Goal: Task Accomplishment & Management: Complete application form

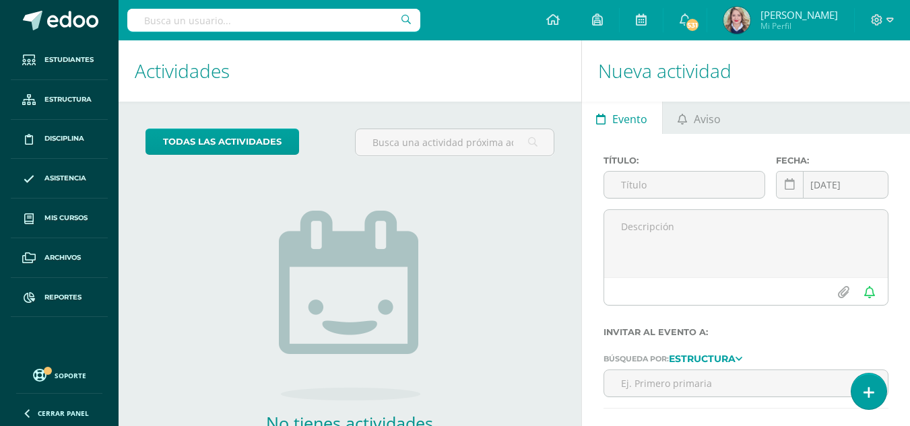
click at [218, 26] on input "text" at bounding box center [273, 20] width 293 height 23
type input "a"
type input "valeria valdez"
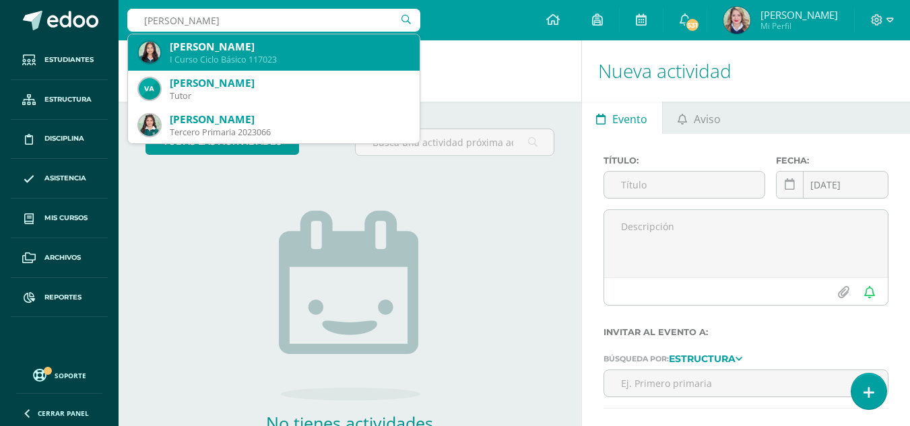
click at [217, 61] on div "I Curso Ciclo Básico 117023" at bounding box center [289, 59] width 239 height 11
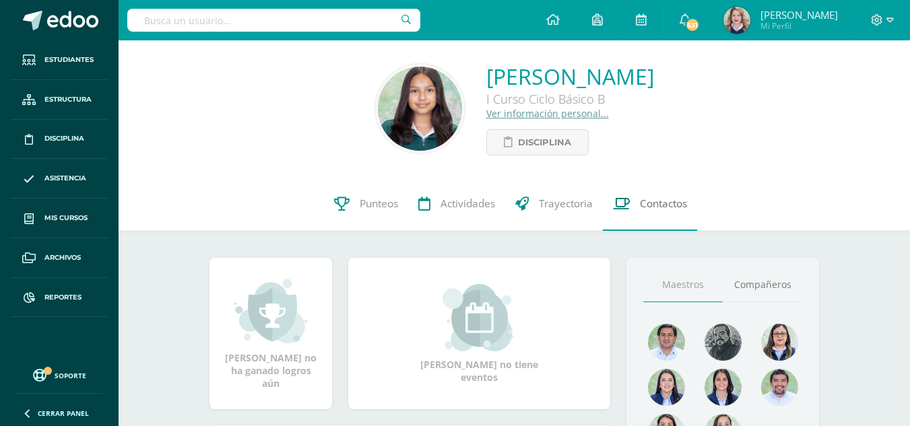
click at [662, 215] on link "Contactos" at bounding box center [650, 204] width 94 height 54
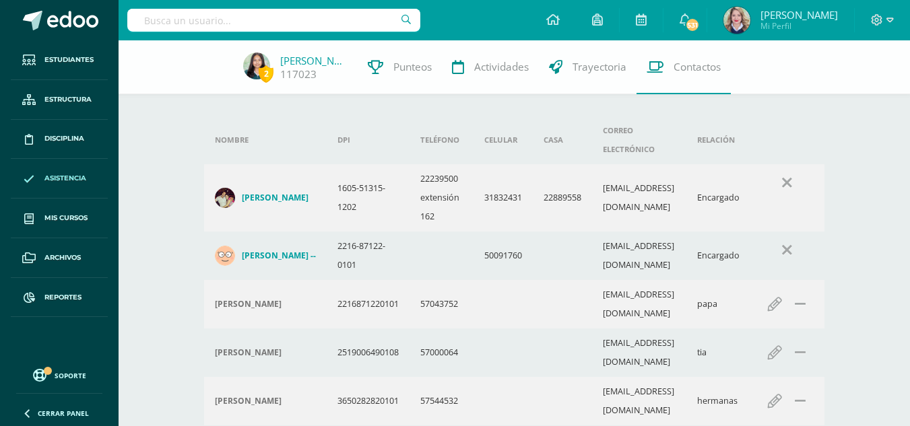
drag, startPoint x: 59, startPoint y: 170, endPoint x: 66, endPoint y: 177, distance: 10.0
click at [59, 170] on link "Asistencia" at bounding box center [59, 179] width 97 height 40
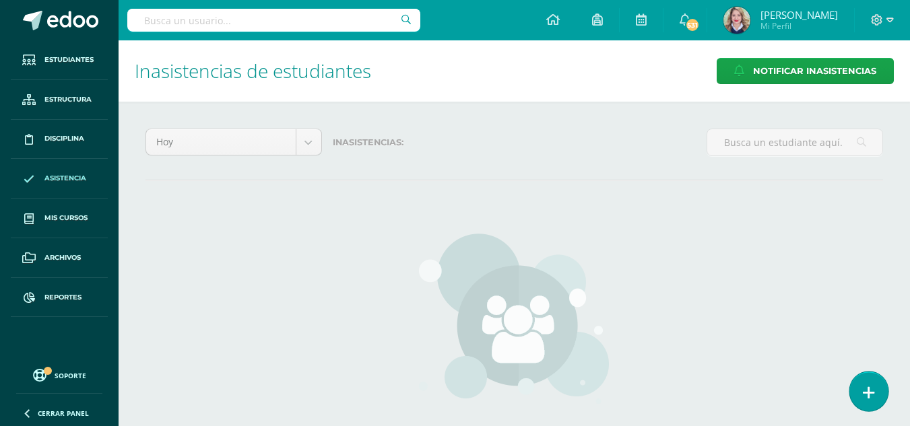
click at [871, 389] on icon at bounding box center [869, 392] width 12 height 15
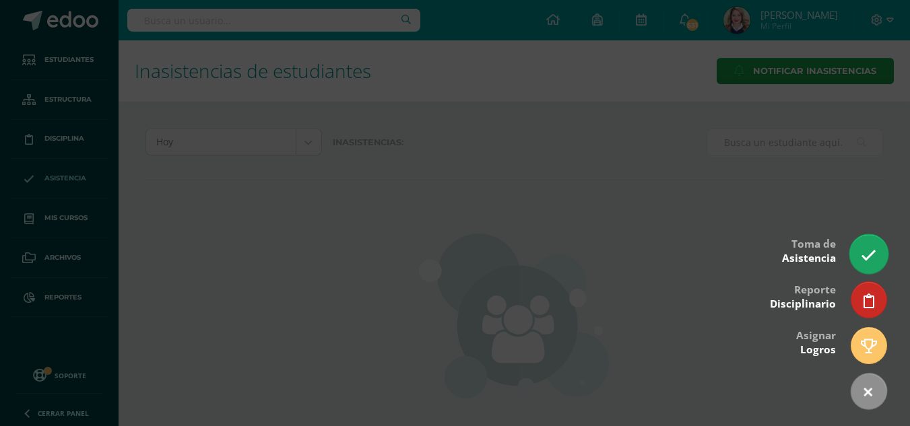
click at [877, 249] on link at bounding box center [869, 253] width 38 height 39
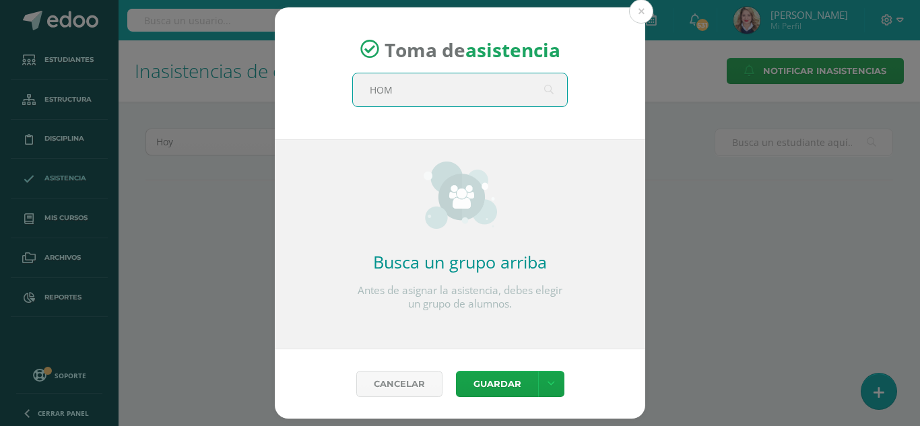
type input "HOME"
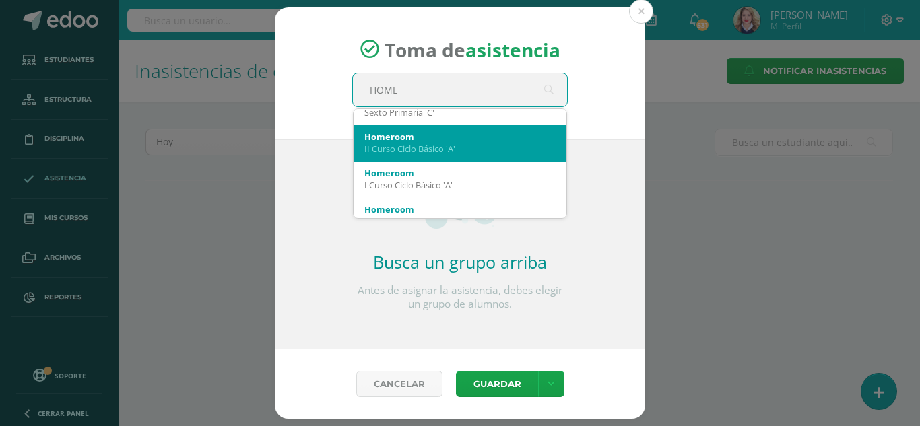
scroll to position [135, 0]
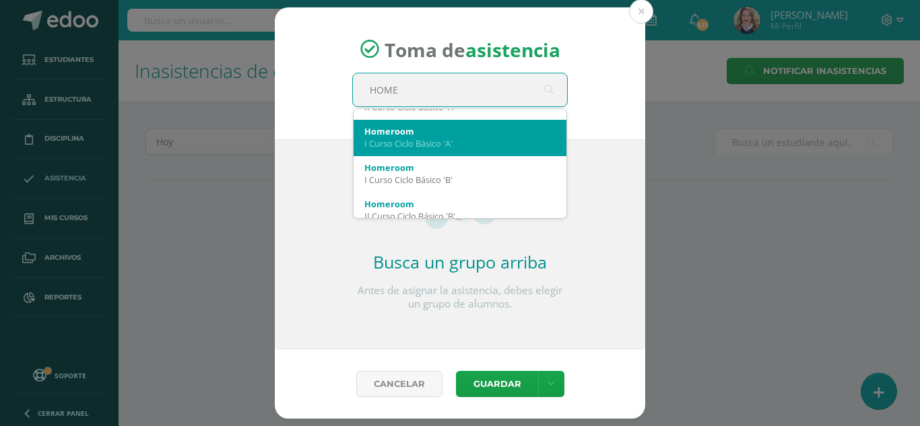
click at [425, 127] on div "Homeroom" at bounding box center [460, 131] width 191 height 12
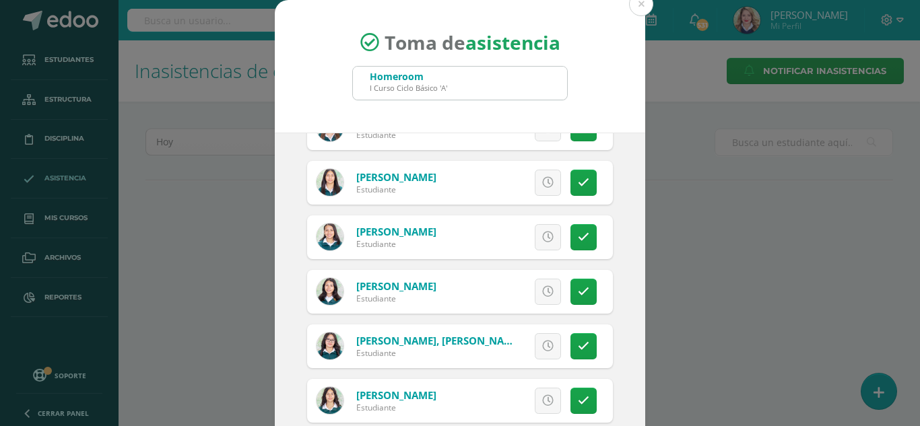
scroll to position [638, 0]
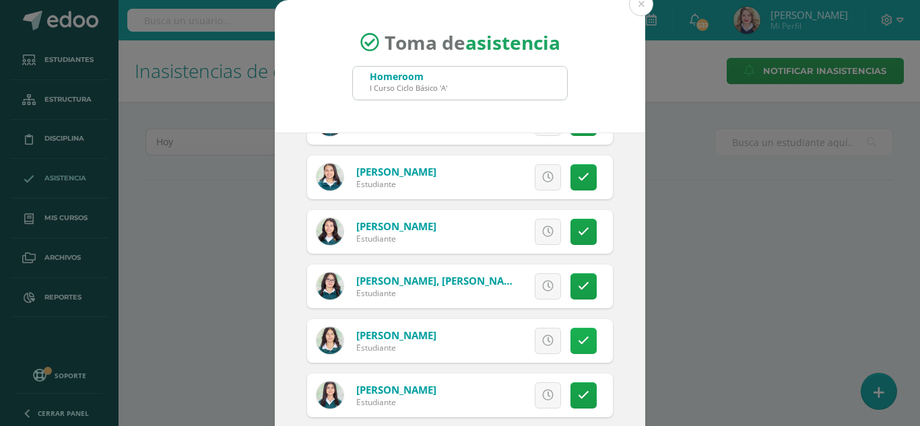
click at [578, 342] on icon at bounding box center [583, 341] width 11 height 11
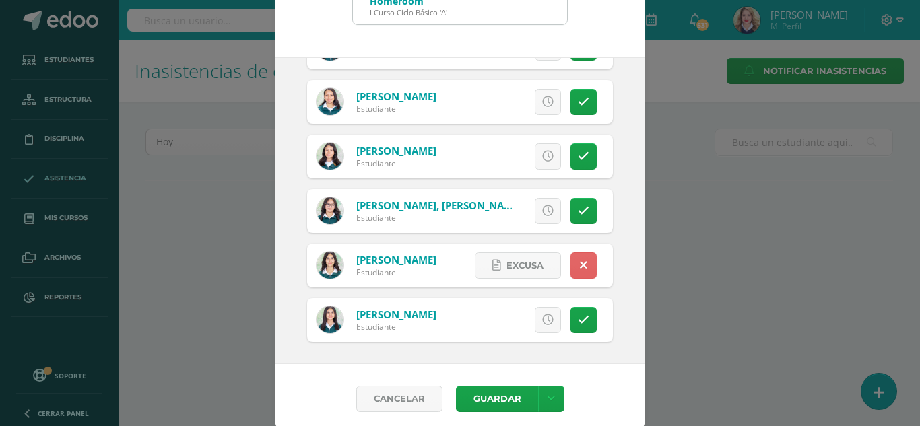
scroll to position [83, 0]
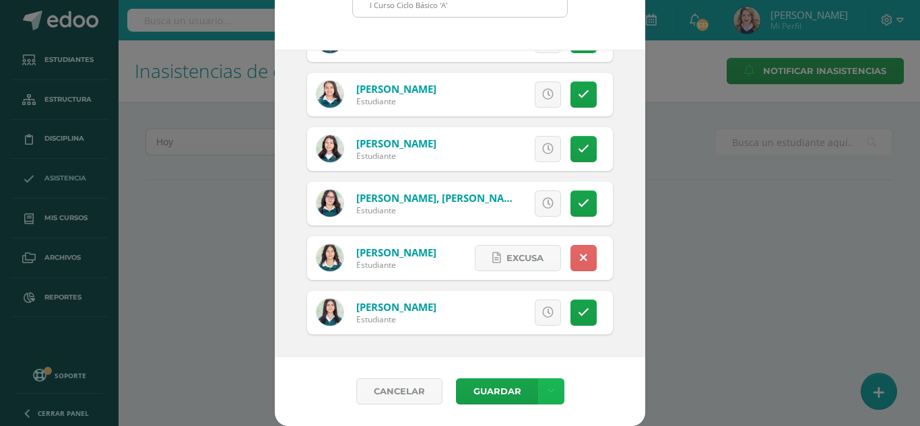
click at [551, 395] on link at bounding box center [551, 392] width 26 height 26
click at [545, 351] on link "Guardar sin notificar inasistencias" at bounding box center [518, 341] width 148 height 32
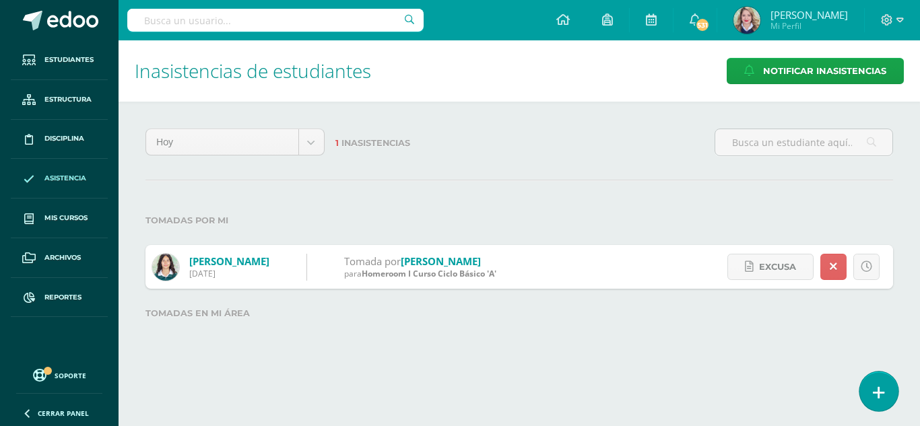
click at [893, 395] on link at bounding box center [879, 391] width 38 height 39
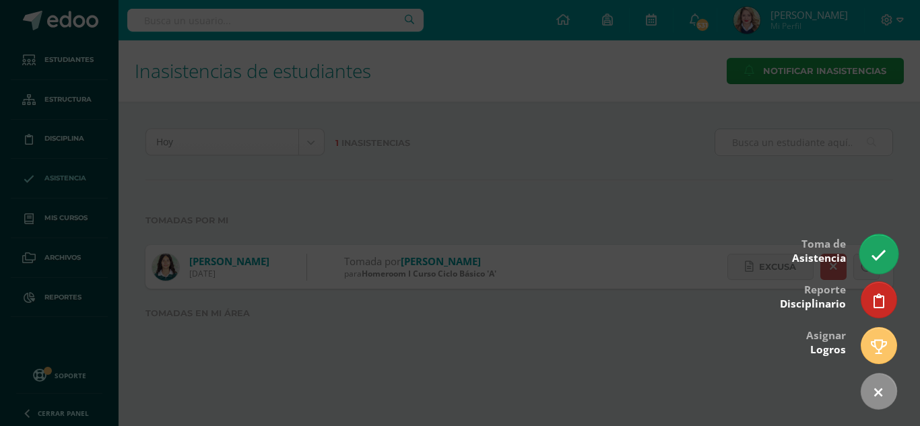
click at [880, 255] on icon at bounding box center [878, 255] width 15 height 15
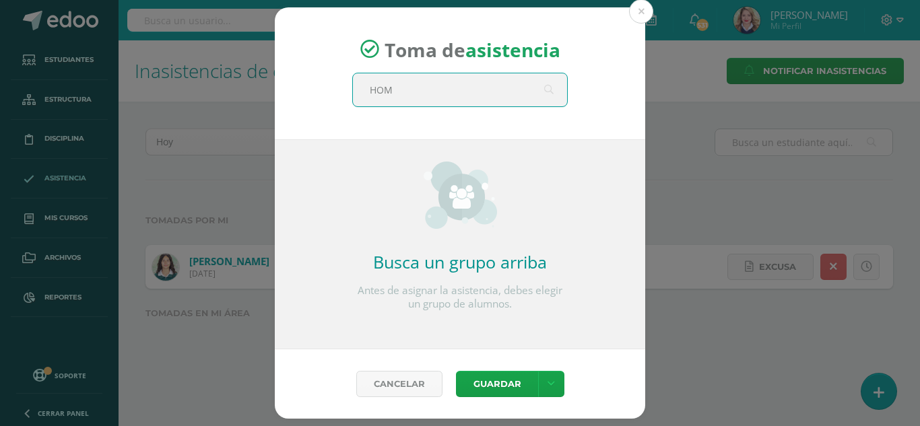
type input "HOME"
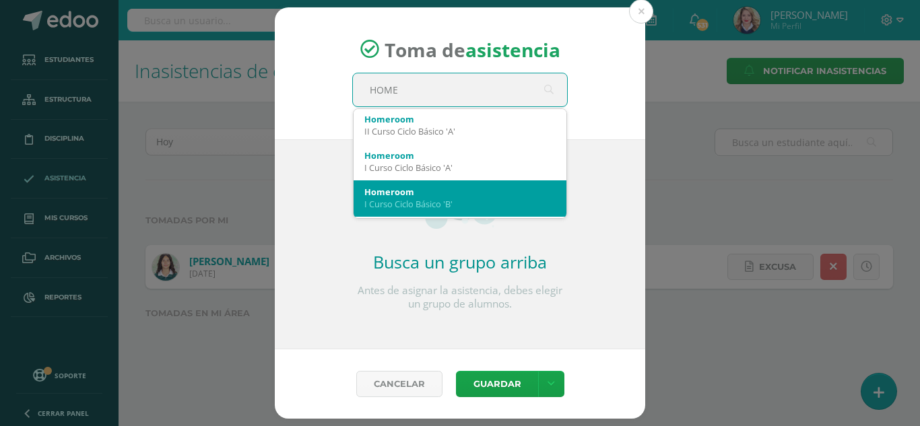
scroll to position [135, 0]
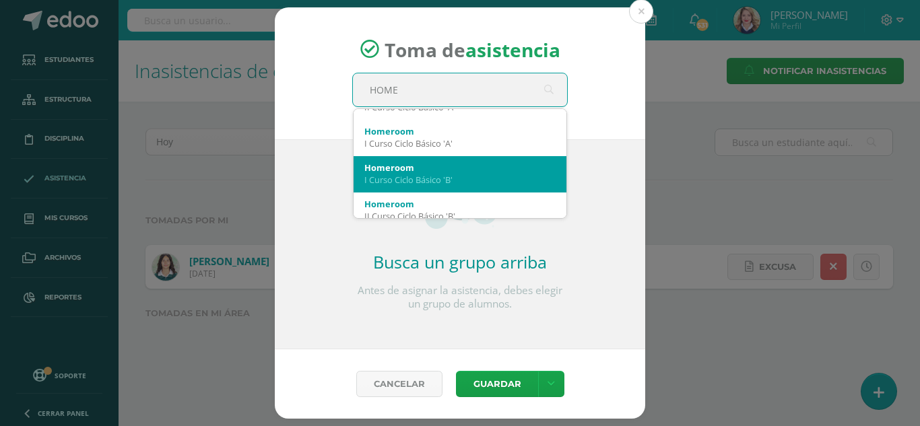
click at [427, 166] on div "Homeroom" at bounding box center [460, 168] width 191 height 12
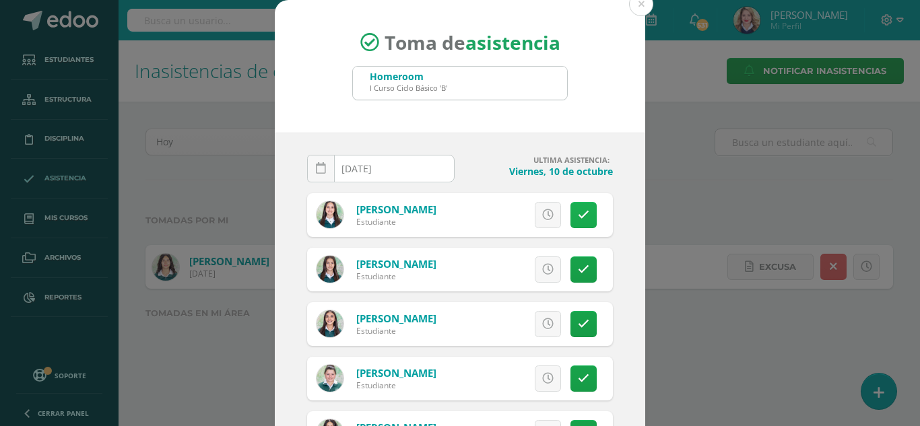
click at [578, 219] on icon at bounding box center [583, 215] width 11 height 11
click at [578, 325] on icon at bounding box center [583, 324] width 11 height 11
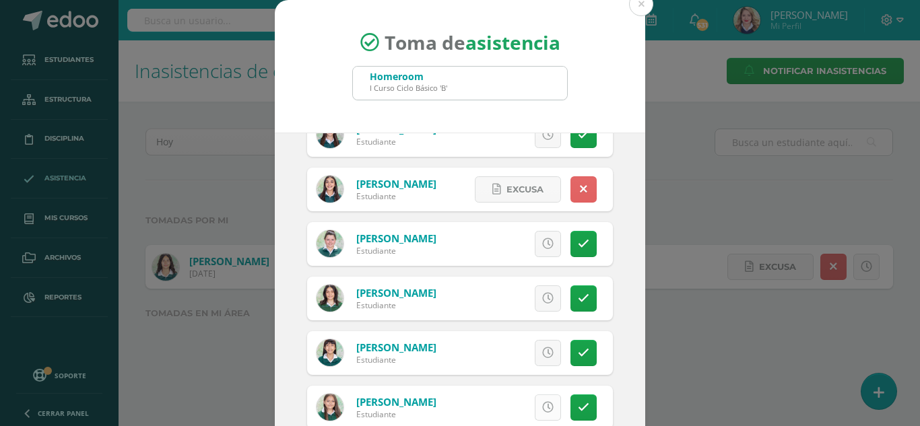
click at [542, 402] on icon at bounding box center [547, 407] width 11 height 11
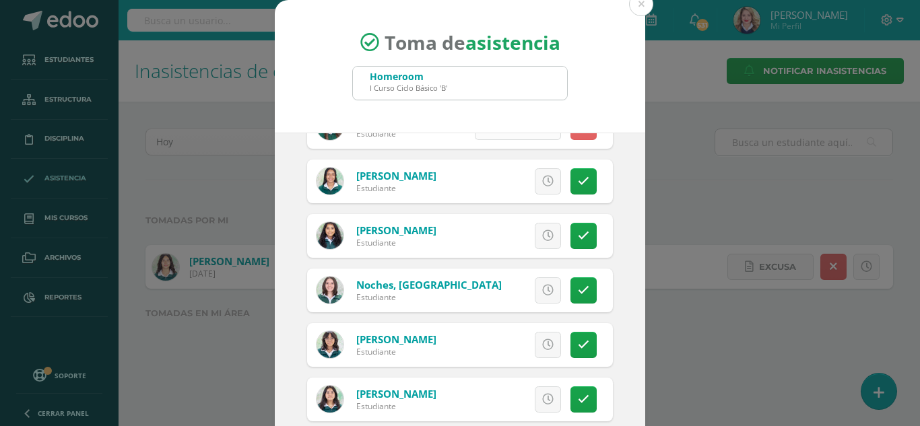
scroll to position [529, 0]
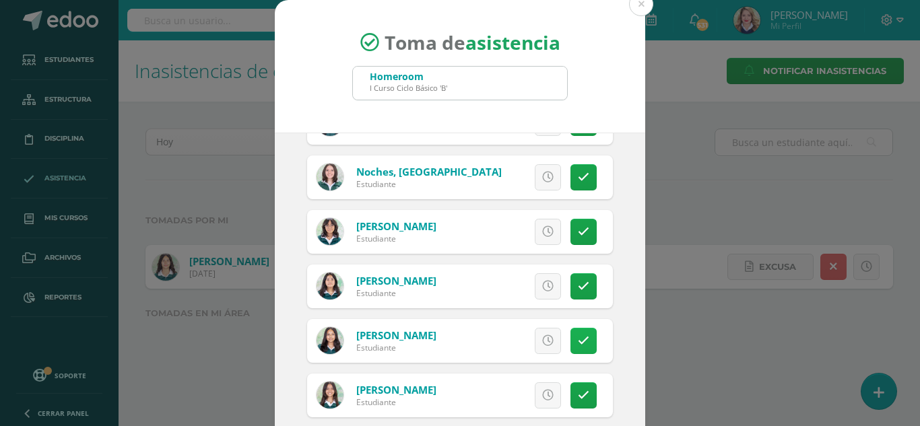
click at [578, 342] on icon at bounding box center [583, 341] width 11 height 11
click at [571, 402] on link at bounding box center [584, 396] width 26 height 26
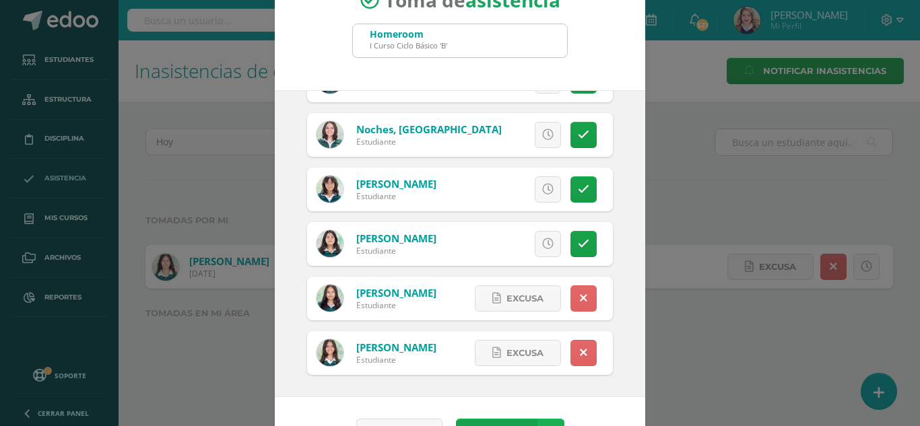
scroll to position [83, 0]
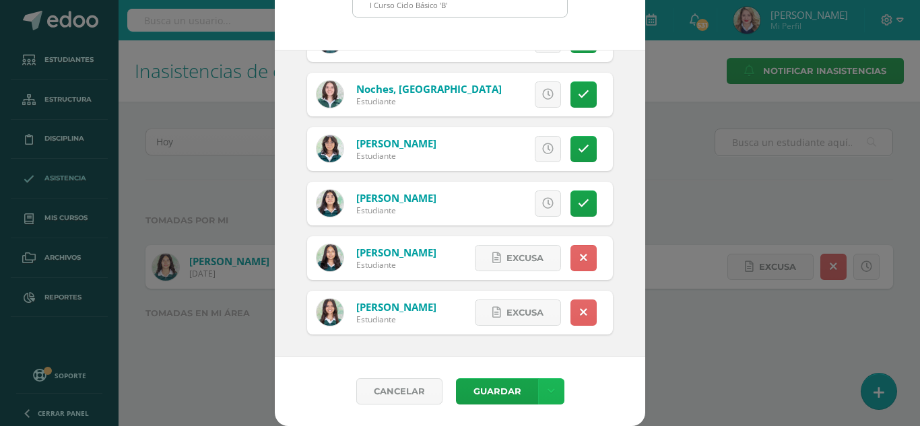
click at [554, 388] on link at bounding box center [551, 392] width 26 height 26
click at [538, 346] on link "Guardar sin notificar inasistencias" at bounding box center [518, 341] width 148 height 32
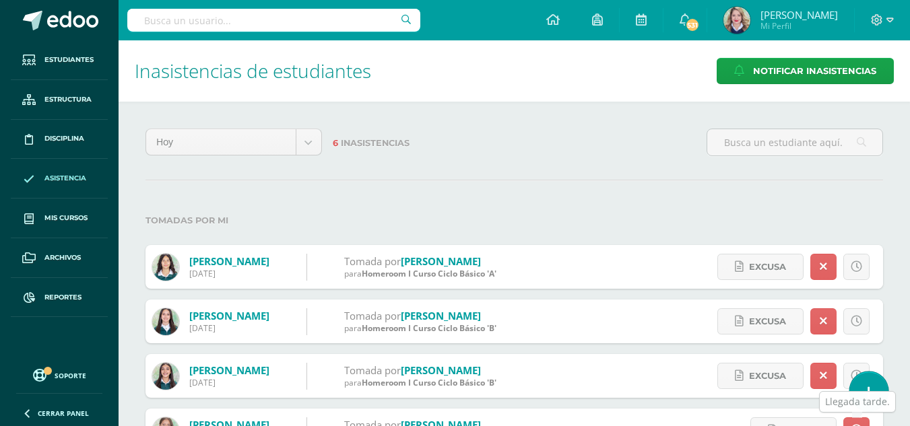
click at [862, 400] on link at bounding box center [869, 391] width 38 height 39
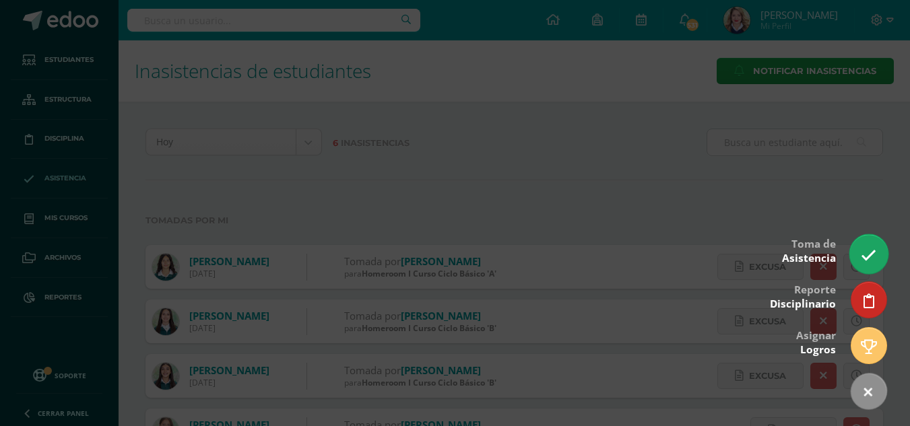
click at [872, 254] on icon at bounding box center [868, 255] width 15 height 15
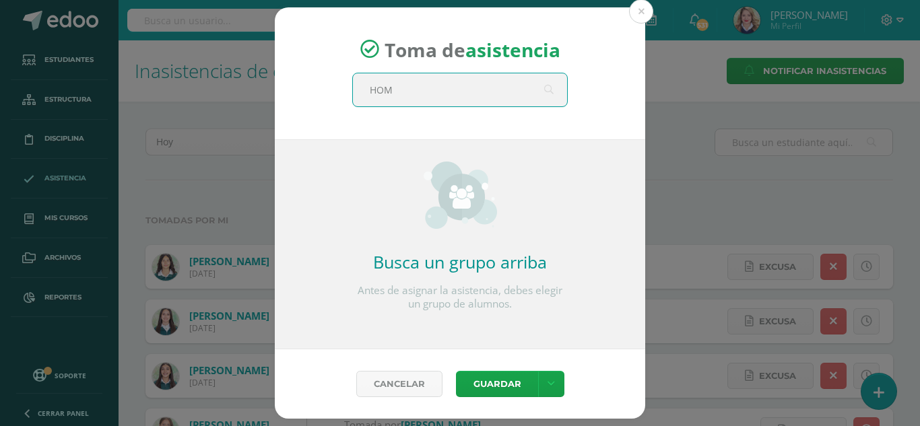
type input "HOME"
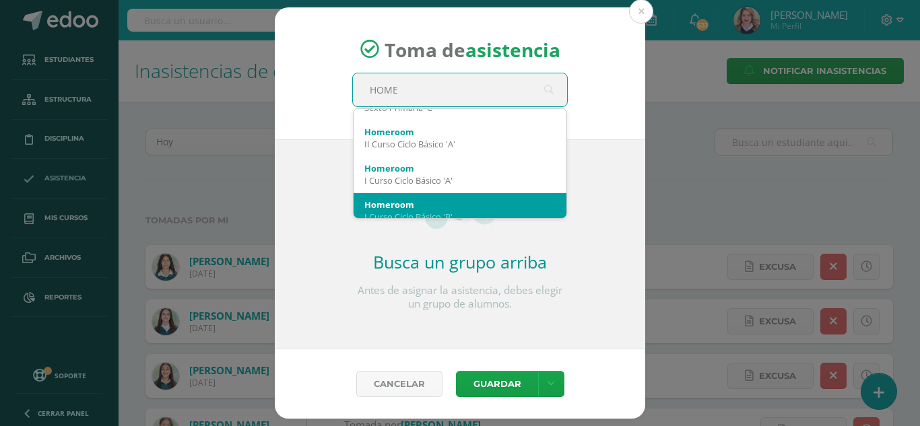
scroll to position [67, 0]
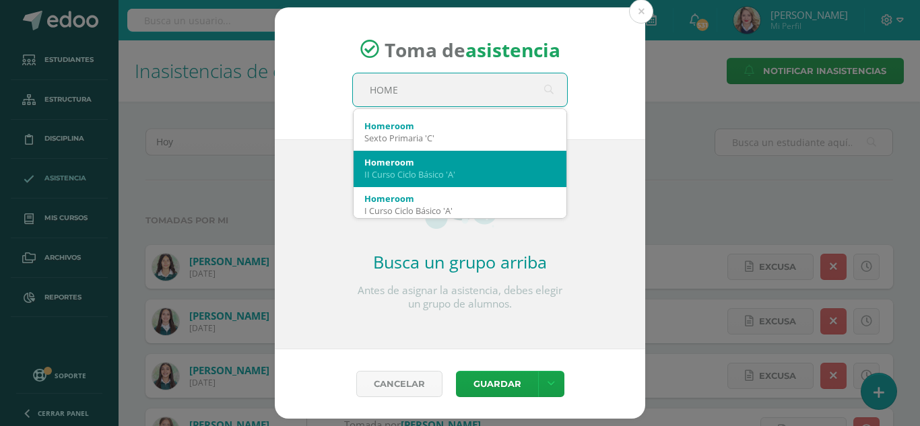
click at [499, 180] on div "II Curso Ciclo Básico 'A'" at bounding box center [460, 174] width 191 height 12
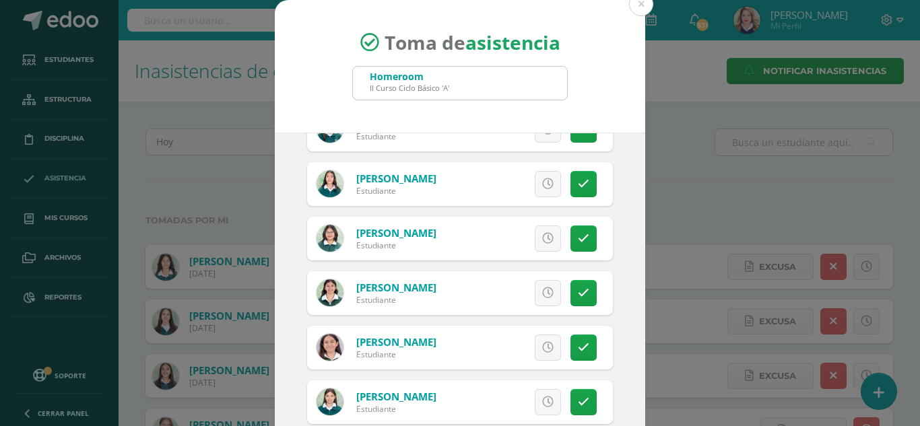
scroll to position [270, 0]
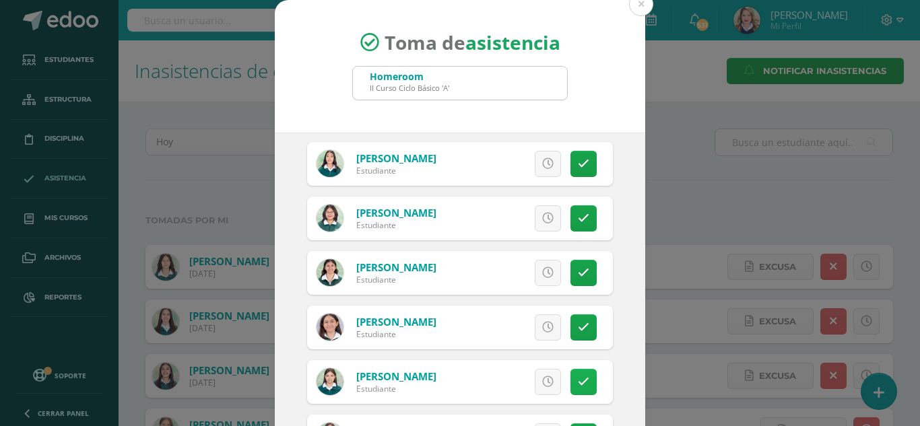
click at [574, 375] on link at bounding box center [584, 382] width 26 height 26
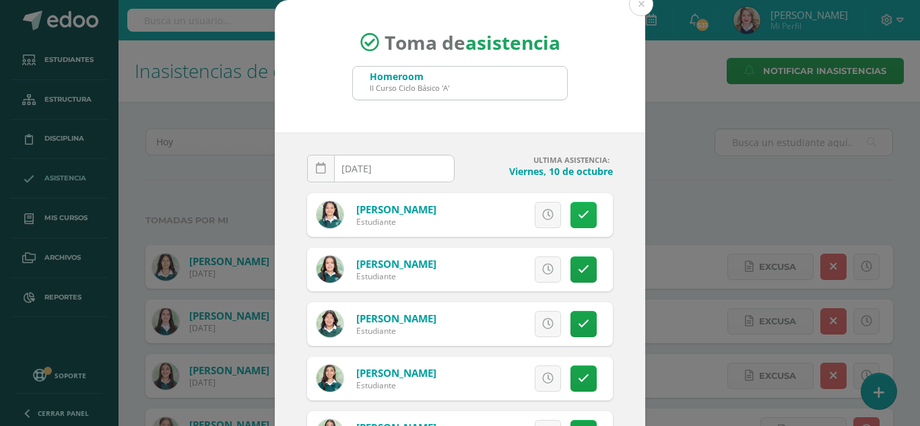
click at [571, 222] on link at bounding box center [584, 215] width 26 height 26
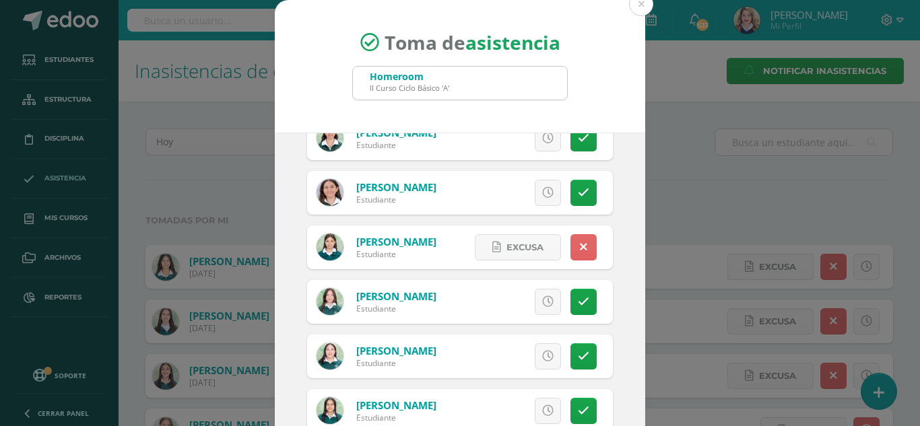
scroll to position [539, 0]
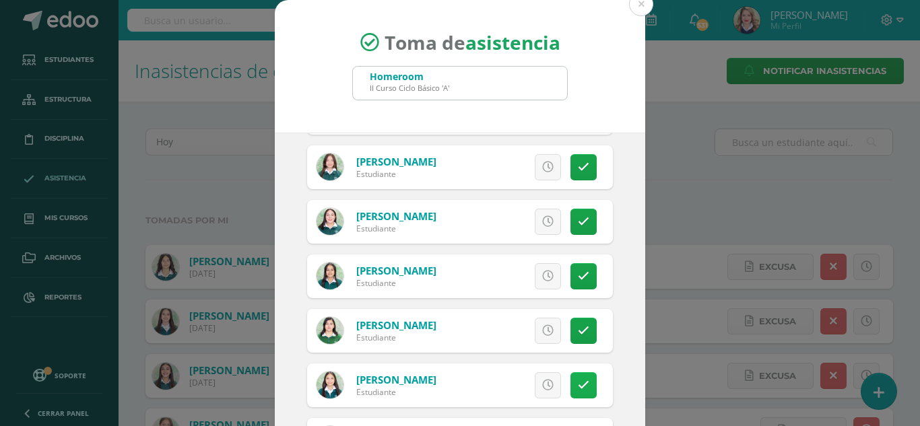
click at [578, 381] on icon at bounding box center [583, 385] width 11 height 11
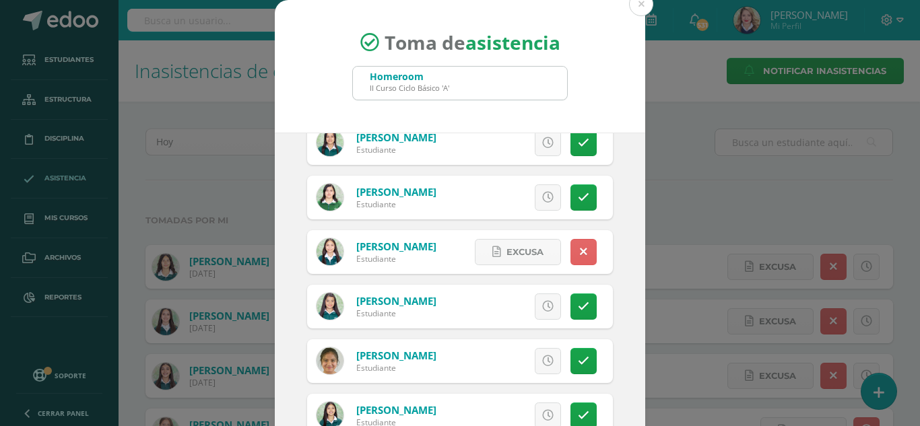
scroll to position [674, 0]
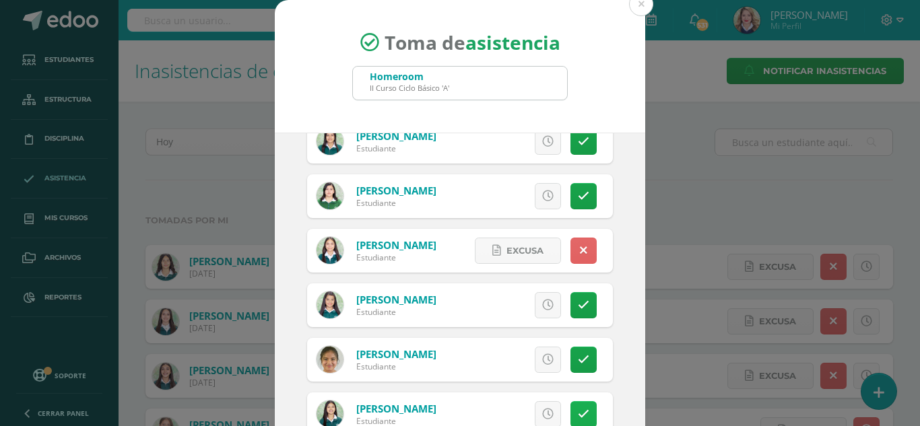
click at [578, 411] on icon at bounding box center [583, 414] width 11 height 11
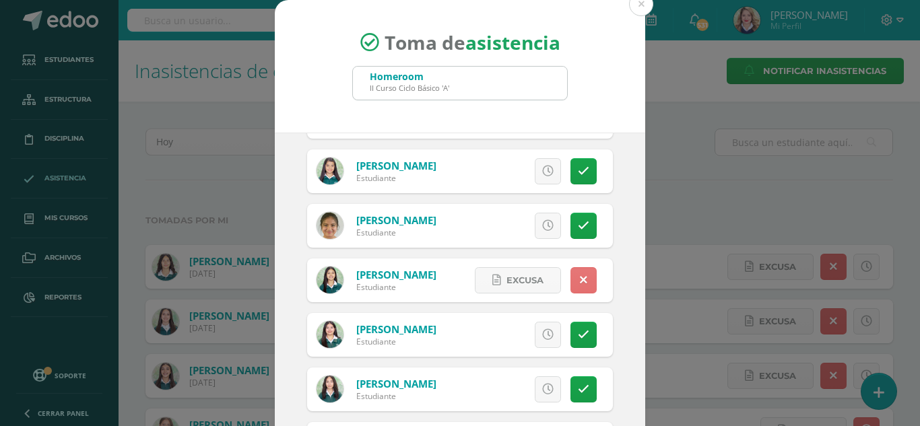
scroll to position [809, 0]
click at [571, 286] on link at bounding box center [584, 280] width 26 height 26
click at [539, 287] on link at bounding box center [548, 280] width 26 height 26
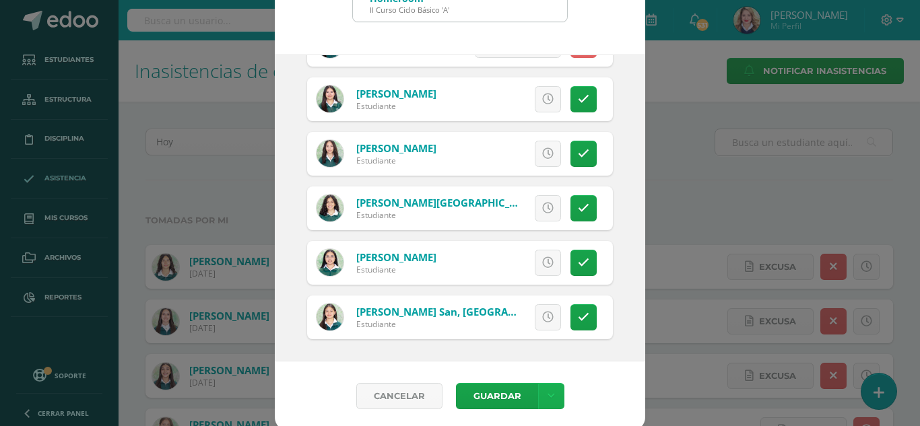
scroll to position [83, 0]
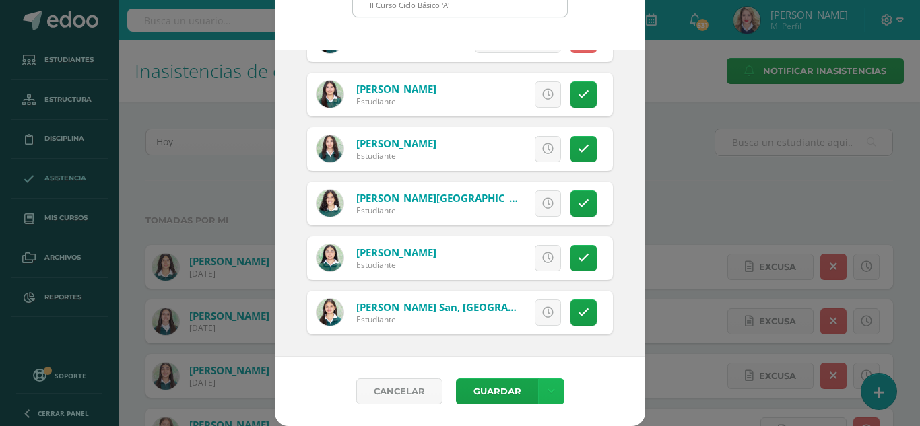
click at [551, 383] on link at bounding box center [551, 392] width 26 height 26
click at [540, 332] on link "Guardar sin notificar inasistencias" at bounding box center [518, 341] width 148 height 32
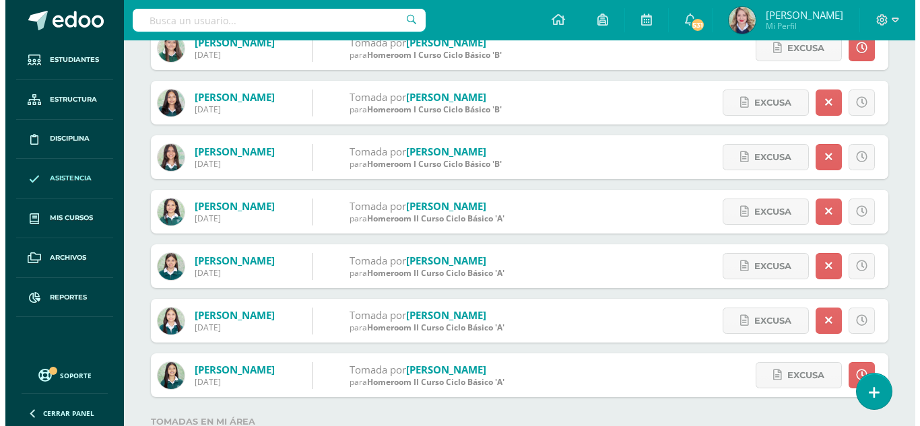
scroll to position [430, 0]
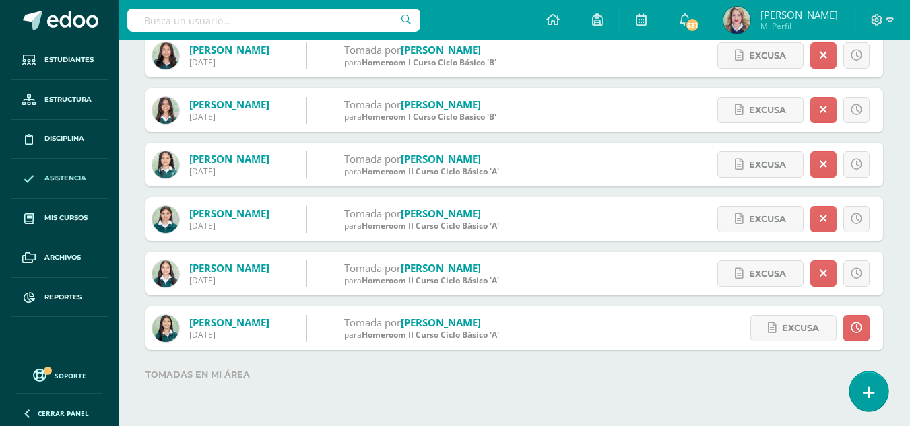
click at [866, 396] on icon at bounding box center [869, 392] width 12 height 15
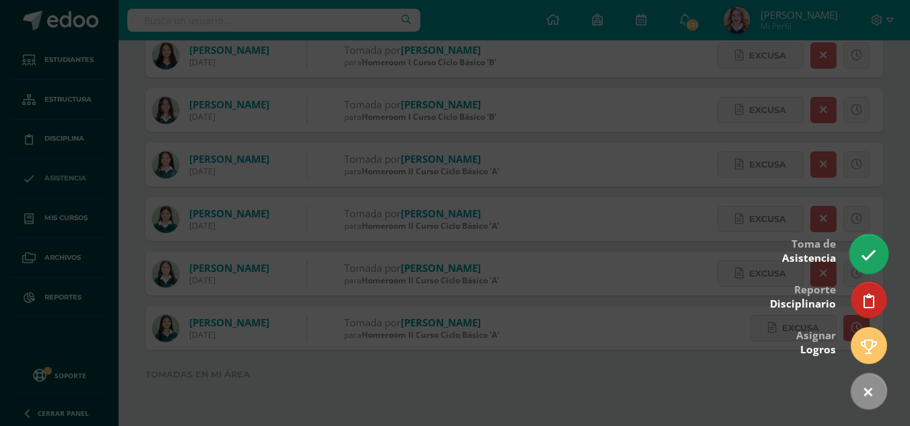
click at [883, 260] on link at bounding box center [869, 253] width 38 height 39
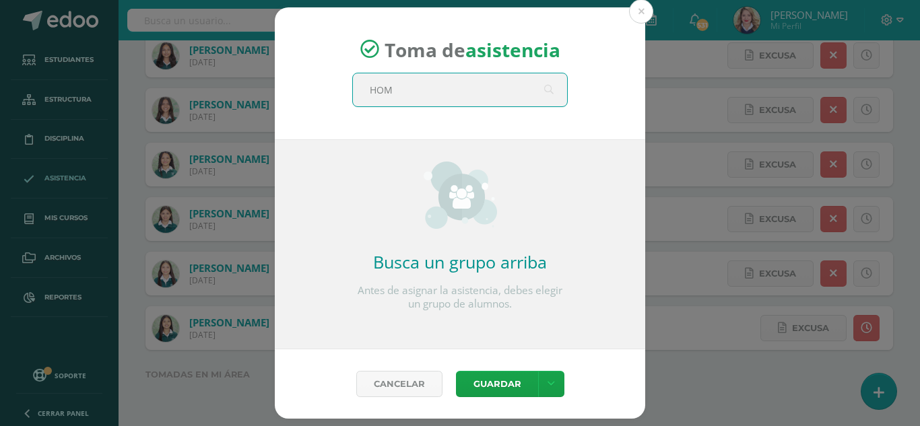
type input "HOME"
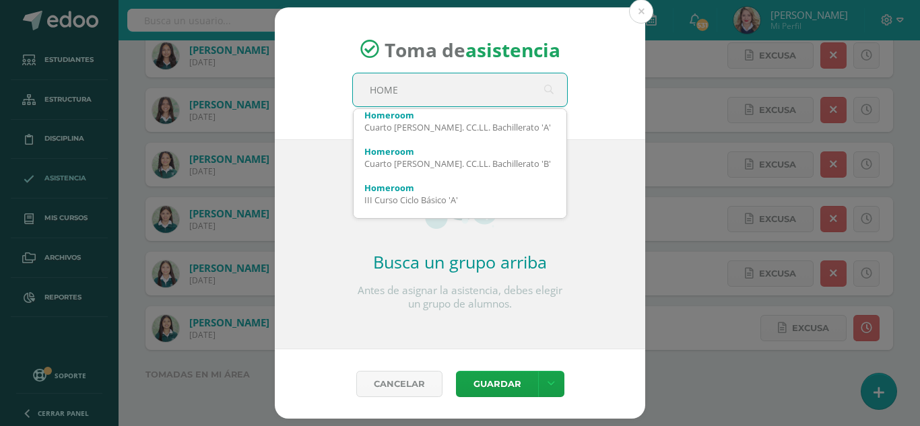
scroll to position [202, 0]
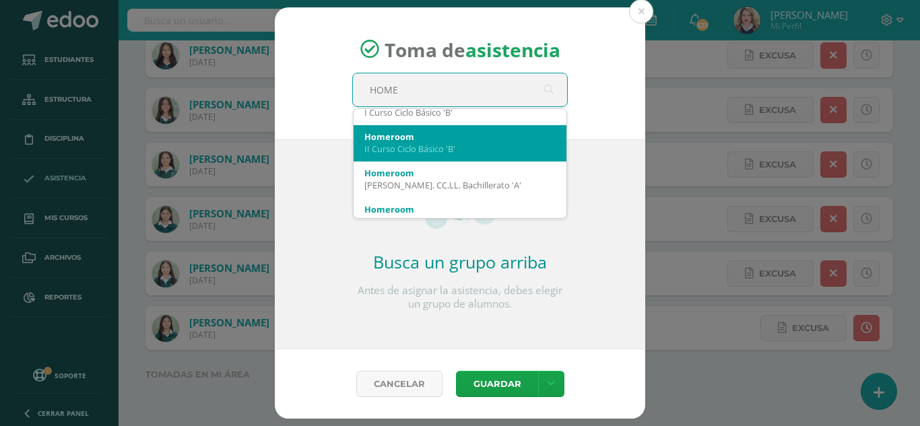
click at [412, 152] on div "II Curso Ciclo Básico 'B'" at bounding box center [460, 149] width 191 height 12
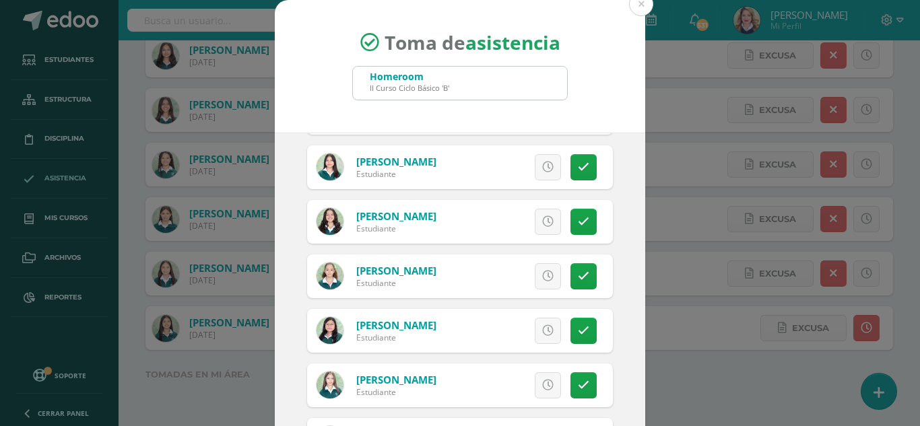
scroll to position [741, 0]
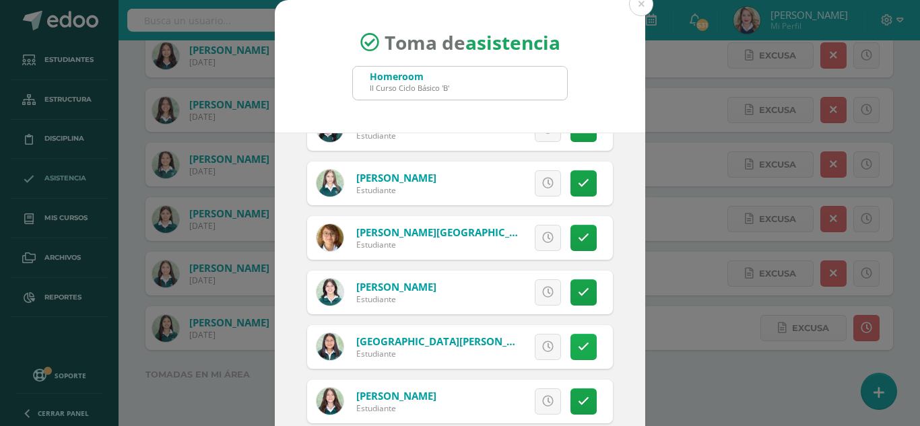
click at [578, 346] on icon at bounding box center [583, 347] width 11 height 11
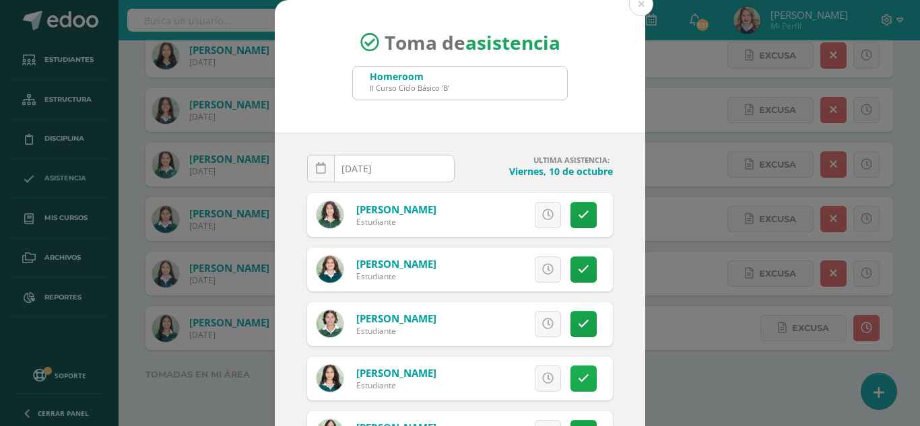
scroll to position [67, 0]
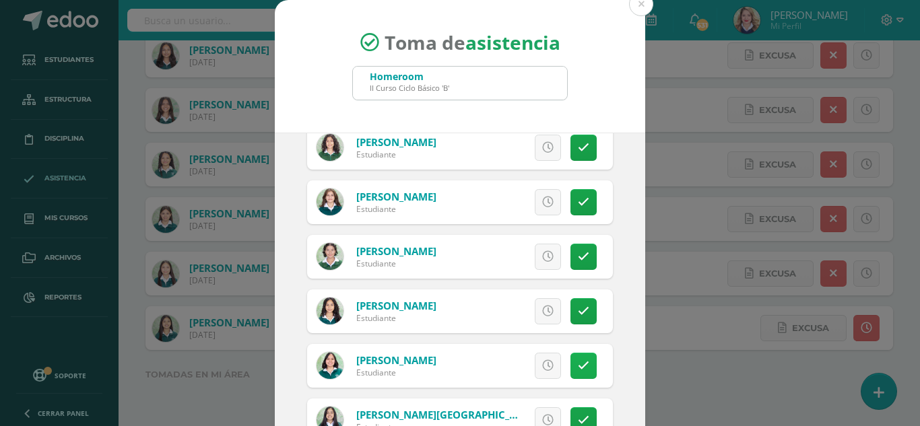
click at [578, 369] on icon at bounding box center [583, 365] width 11 height 11
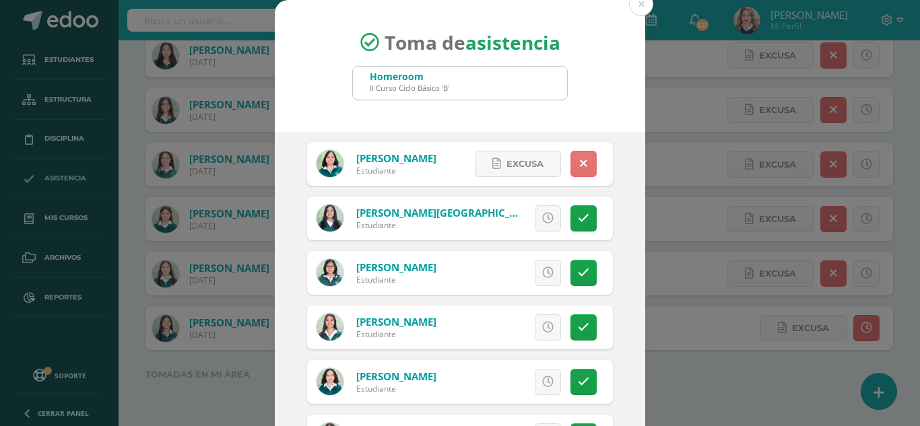
scroll to position [404, 0]
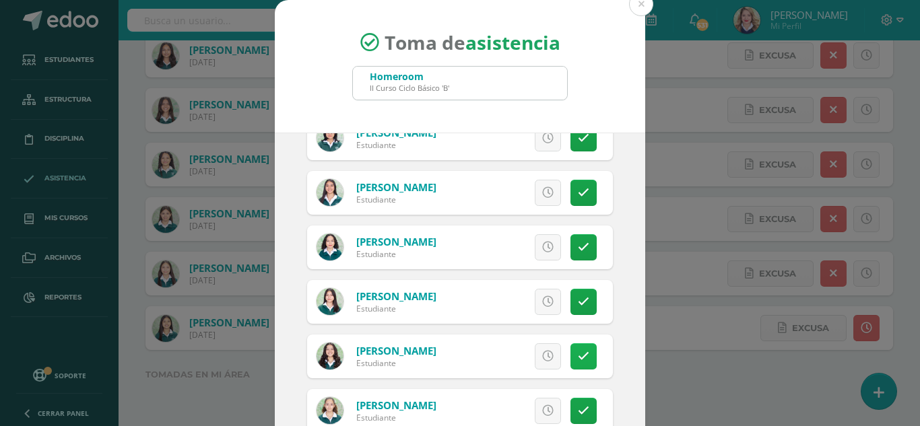
click at [571, 362] on link at bounding box center [584, 357] width 26 height 26
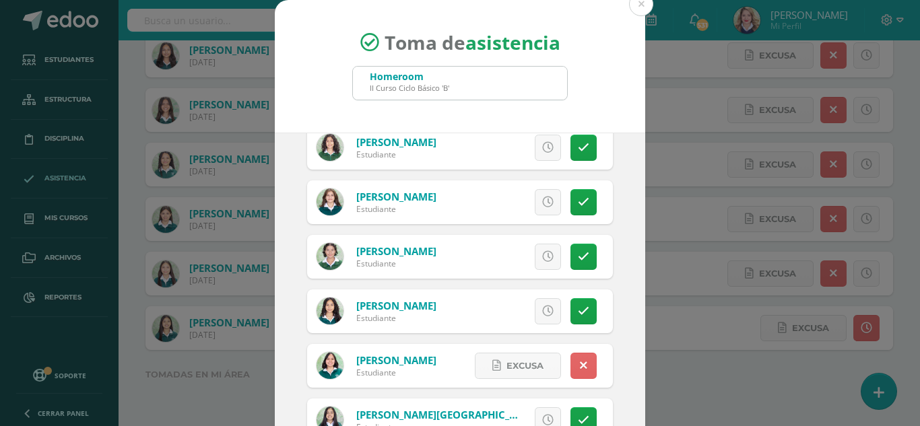
scroll to position [0, 0]
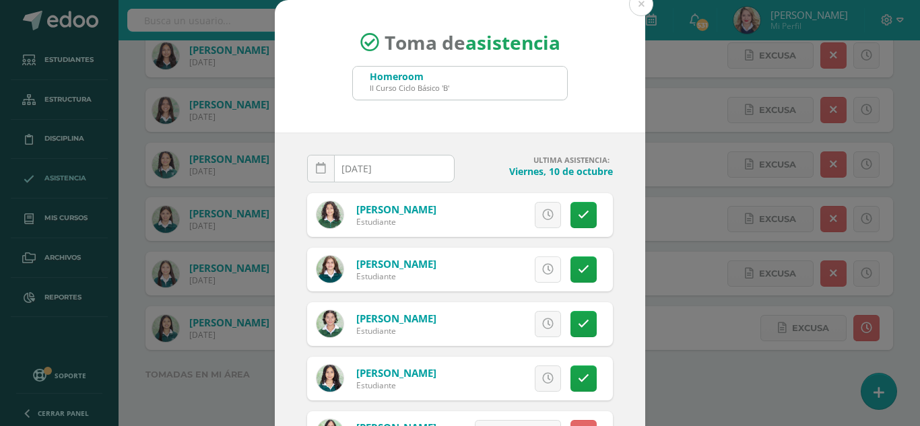
click at [542, 271] on icon at bounding box center [547, 269] width 11 height 11
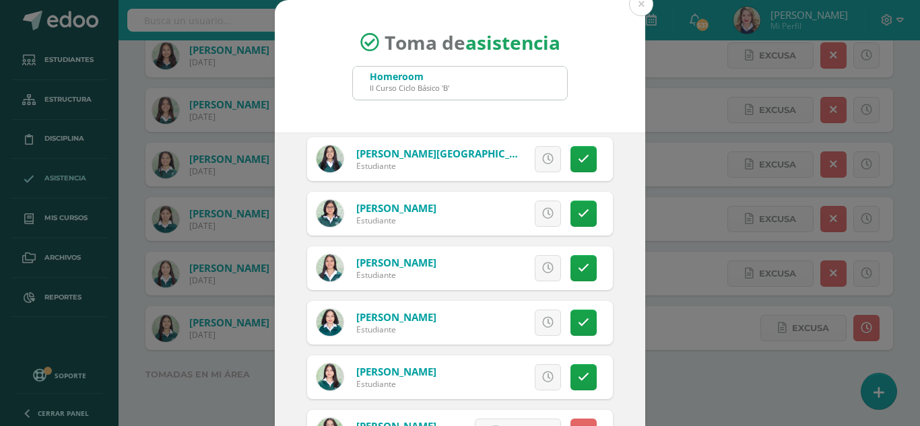
scroll to position [404, 0]
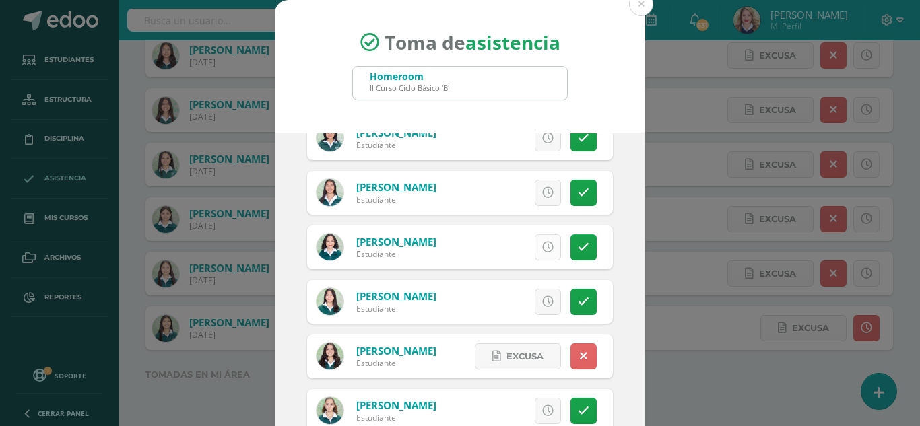
click at [542, 248] on icon at bounding box center [547, 247] width 11 height 11
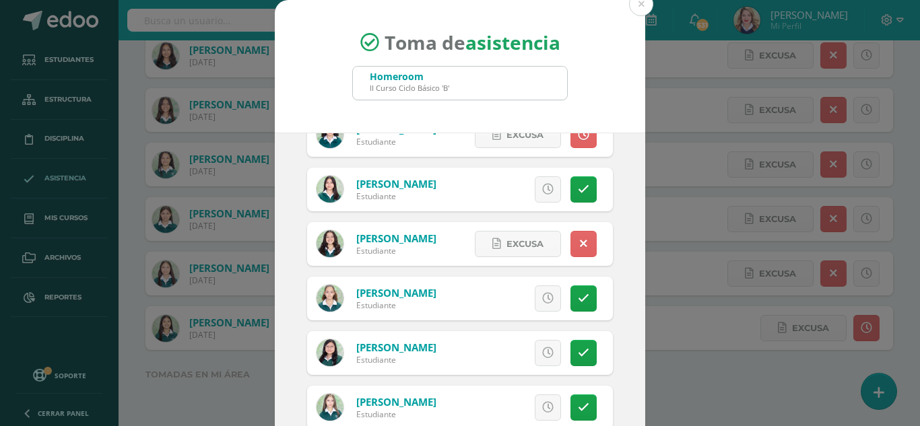
scroll to position [539, 0]
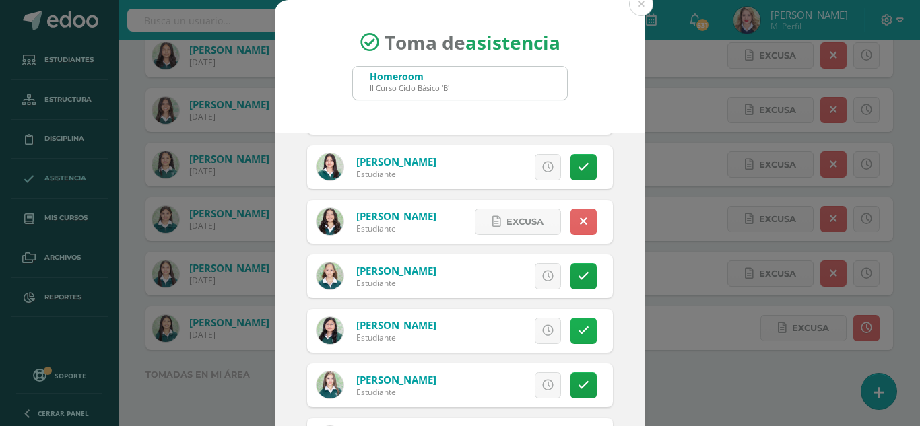
click at [578, 325] on icon at bounding box center [583, 330] width 11 height 11
click at [573, 325] on link at bounding box center [584, 331] width 26 height 26
click at [575, 394] on link at bounding box center [584, 386] width 26 height 26
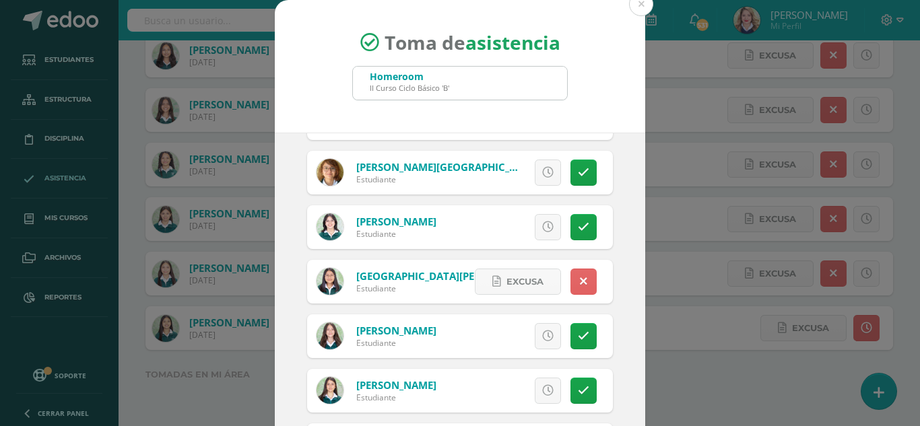
scroll to position [809, 0]
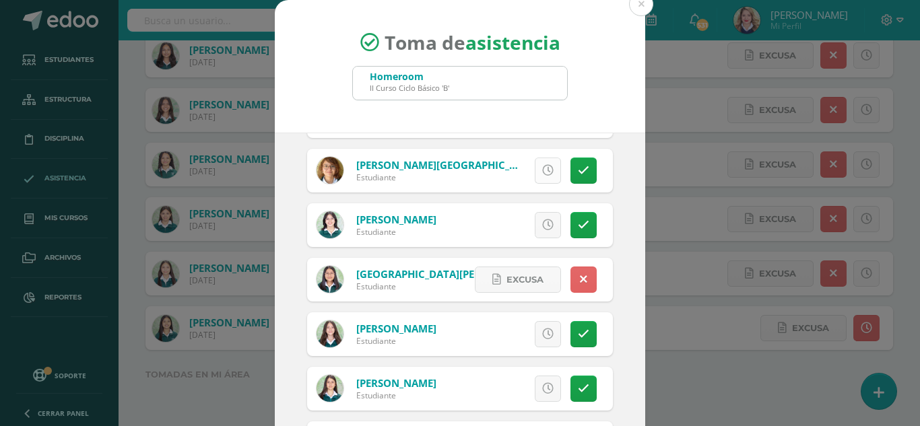
click at [544, 177] on link at bounding box center [548, 171] width 26 height 26
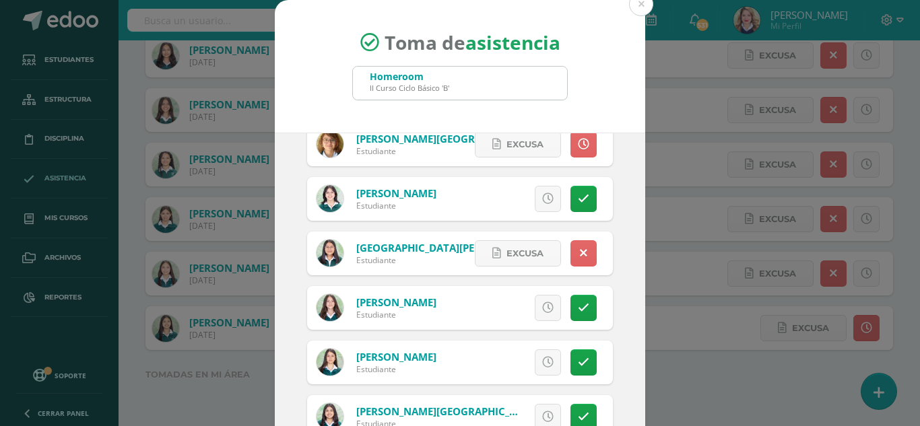
scroll to position [856, 0]
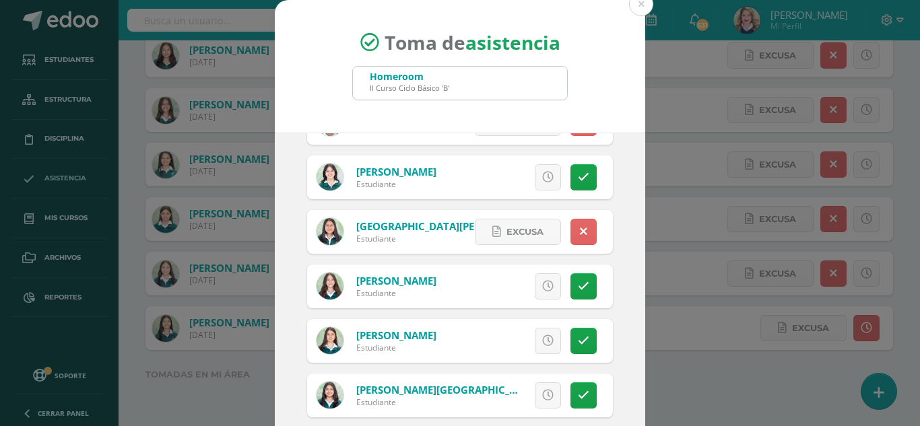
click at [532, 356] on div "Excusa Detalles sobre excusa: Añadir excusa a todas las inasistencias del día C…" at bounding box center [516, 341] width 194 height 44
click at [542, 345] on icon at bounding box center [547, 341] width 11 height 11
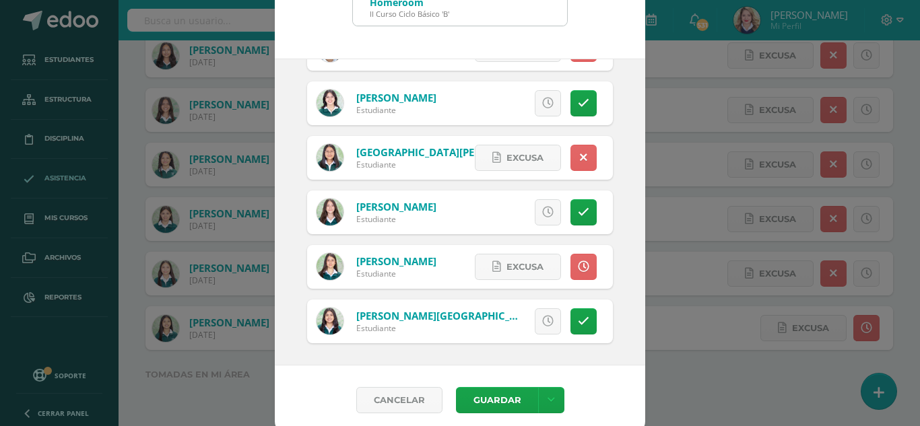
scroll to position [83, 0]
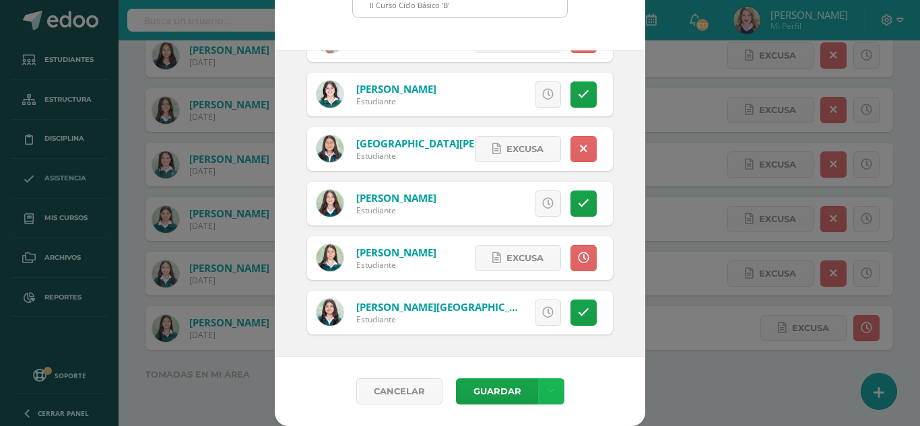
click at [548, 394] on link at bounding box center [551, 392] width 26 height 26
click at [528, 342] on link "Guardar sin notificar inasistencias" at bounding box center [518, 341] width 148 height 32
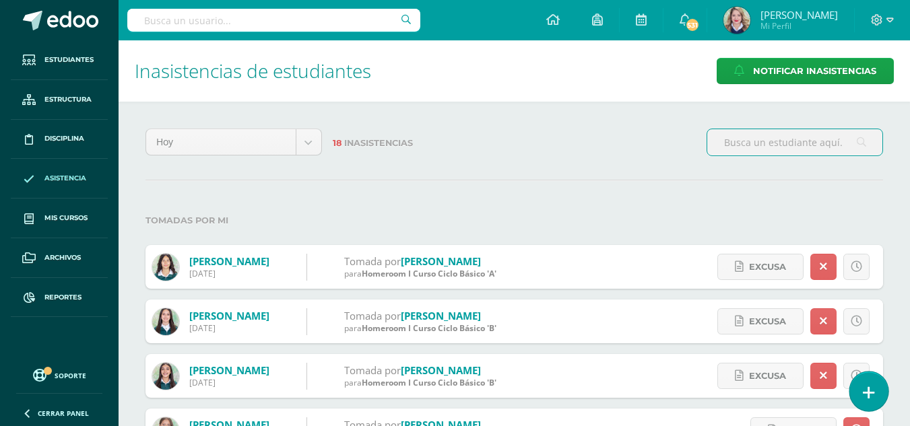
click at [877, 391] on link at bounding box center [869, 391] width 38 height 39
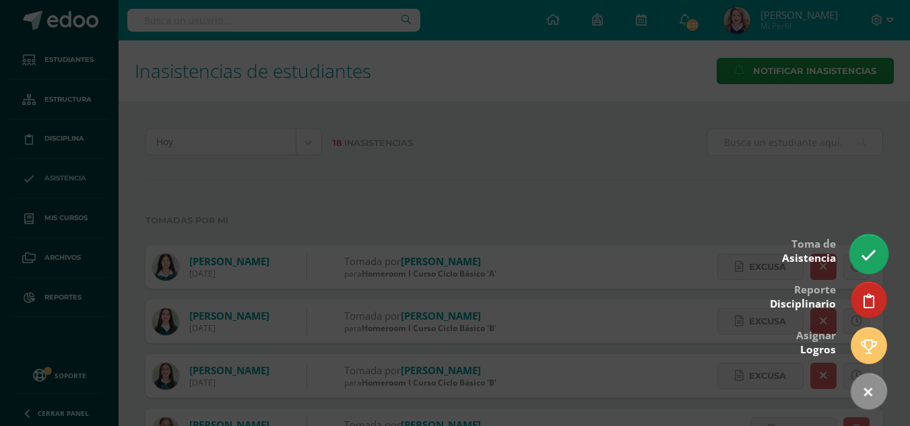
click at [877, 258] on link at bounding box center [869, 253] width 38 height 39
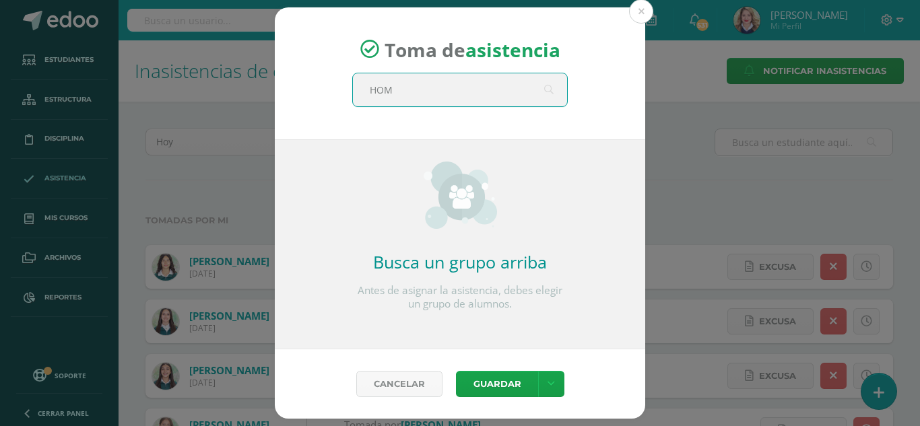
type input "HOME"
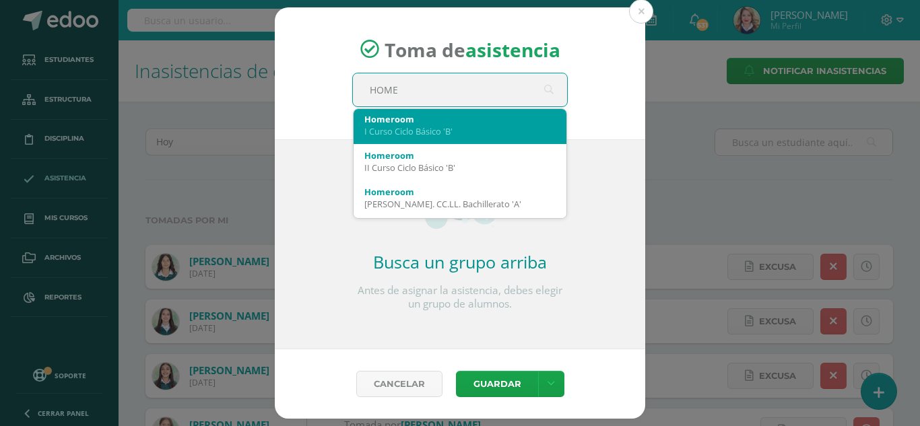
scroll to position [202, 0]
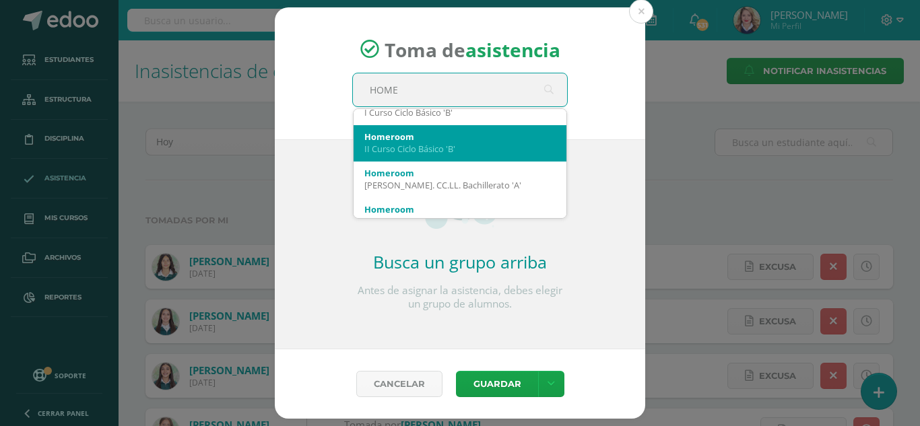
click at [431, 147] on div "II Curso Ciclo Básico 'B'" at bounding box center [460, 149] width 191 height 12
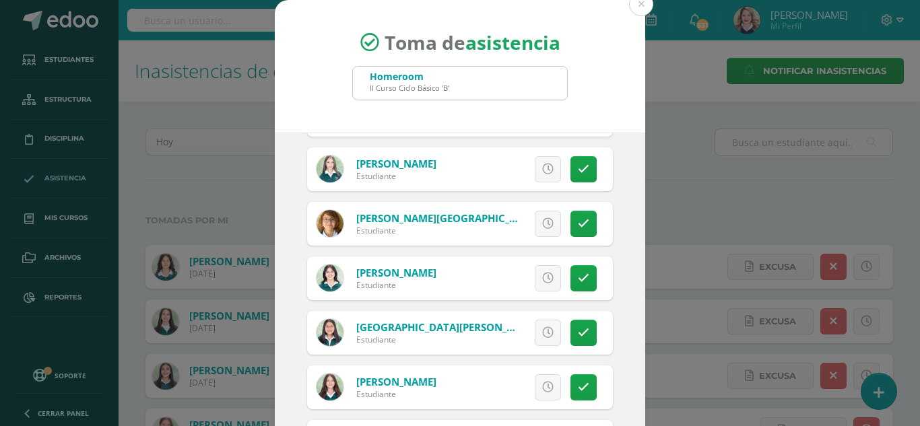
scroll to position [876, 0]
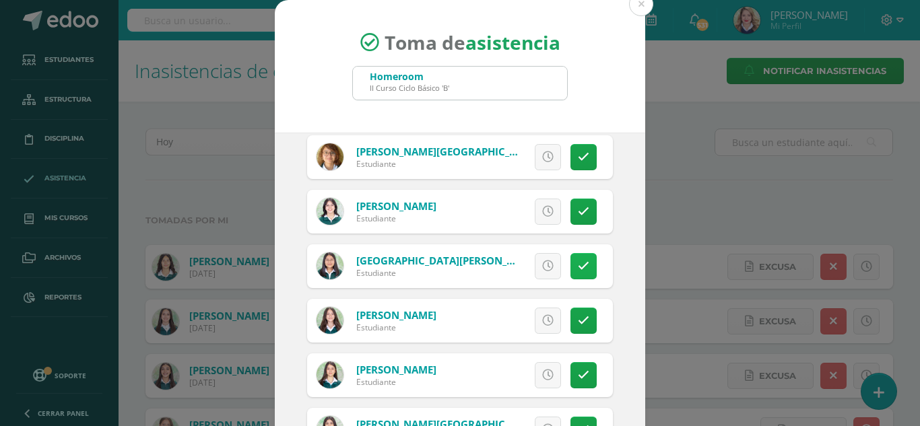
click at [578, 272] on icon at bounding box center [583, 266] width 11 height 11
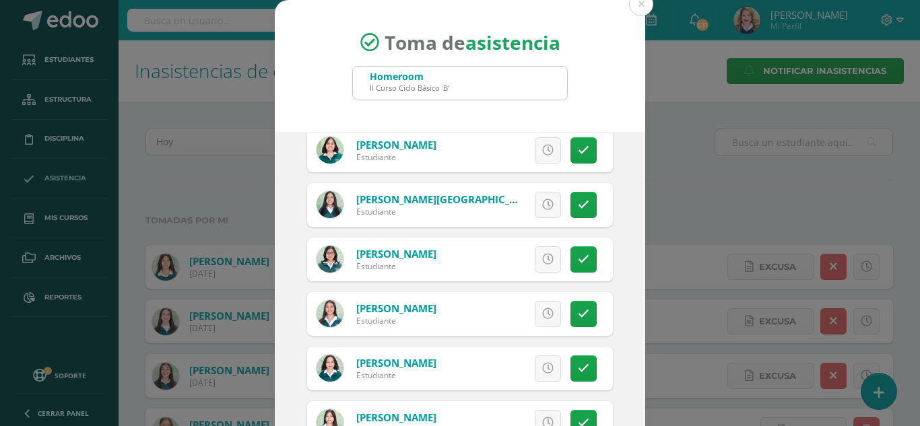
scroll to position [202, 0]
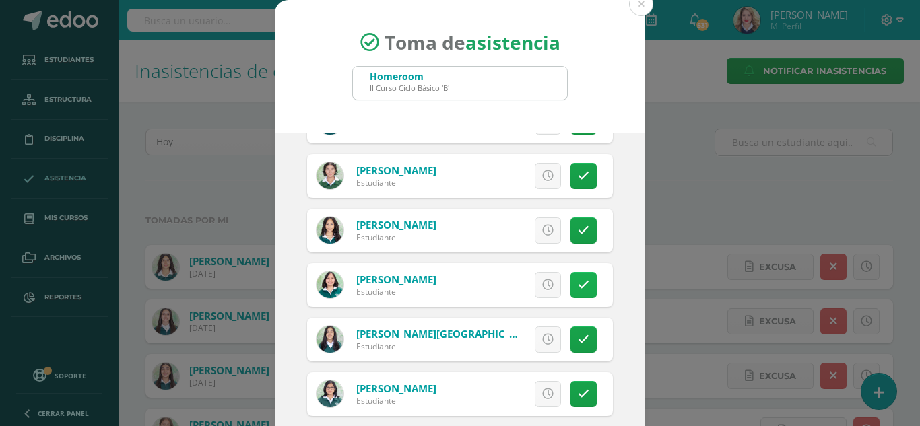
click at [578, 291] on icon at bounding box center [583, 285] width 11 height 11
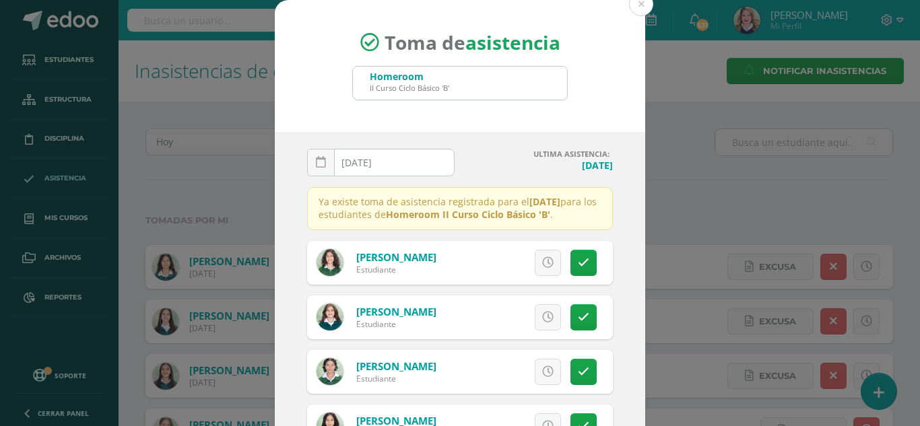
scroll to position [0, 0]
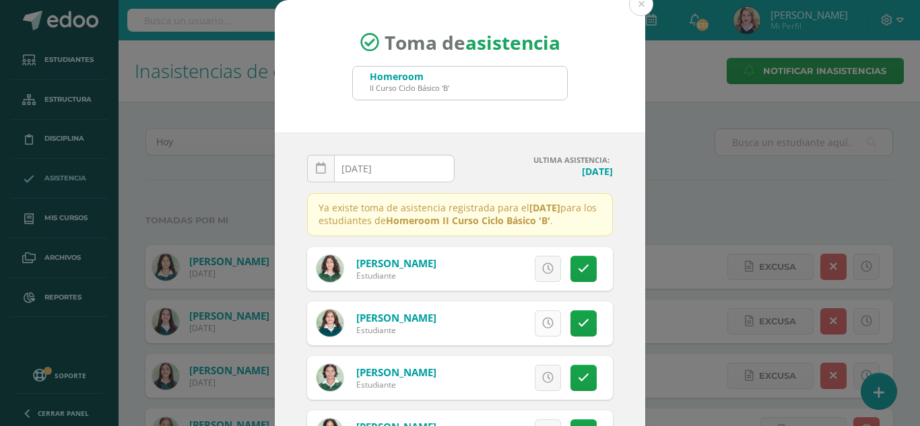
click at [542, 329] on icon at bounding box center [547, 323] width 11 height 11
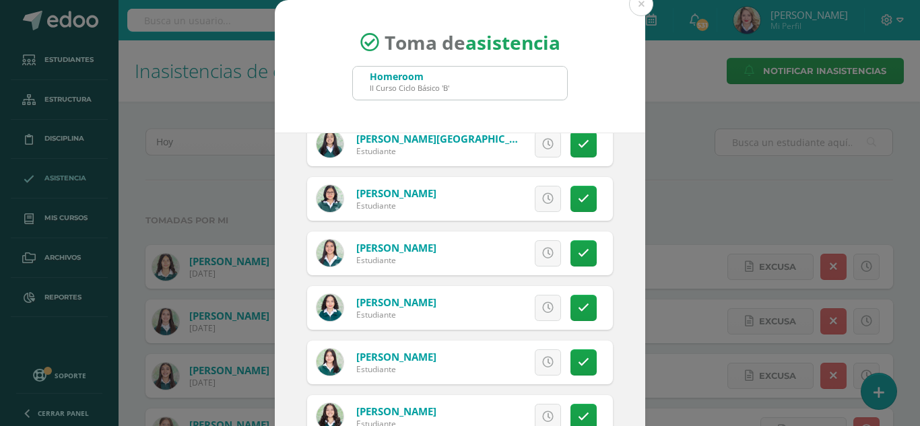
scroll to position [472, 0]
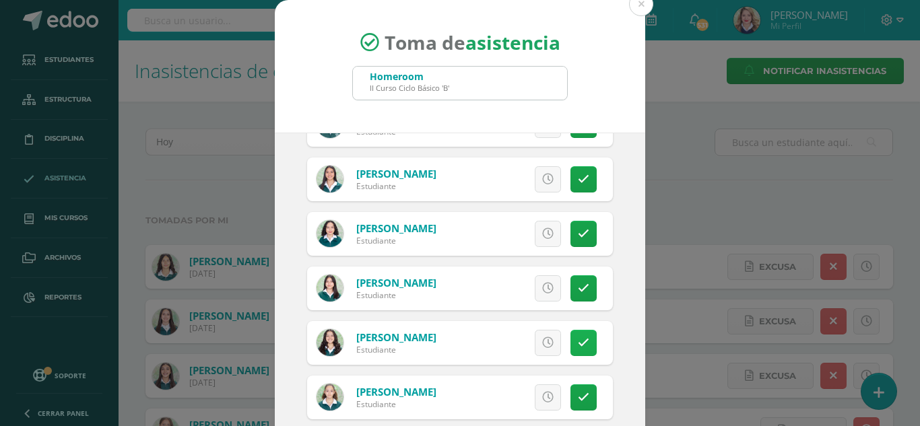
click at [575, 347] on link at bounding box center [584, 343] width 26 height 26
click at [542, 240] on icon at bounding box center [547, 233] width 11 height 11
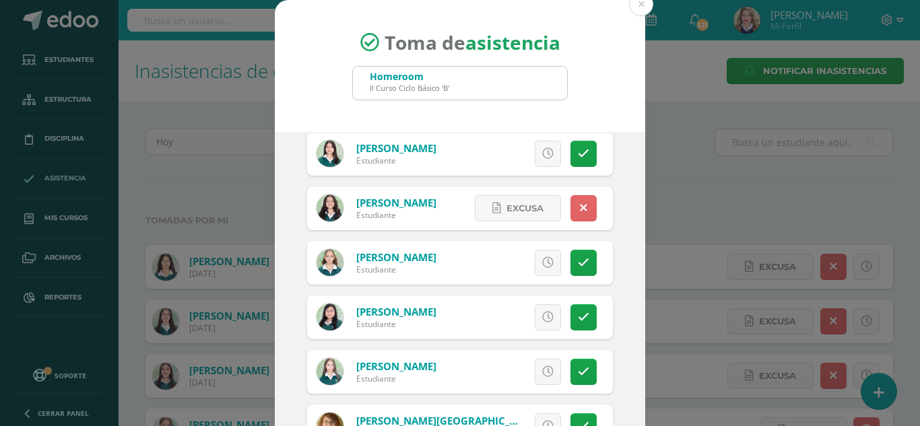
scroll to position [741, 0]
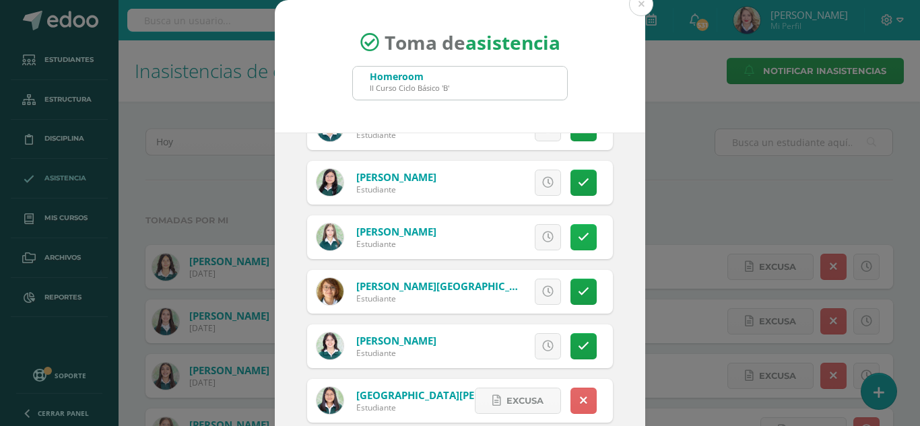
click at [578, 243] on icon at bounding box center [583, 237] width 11 height 11
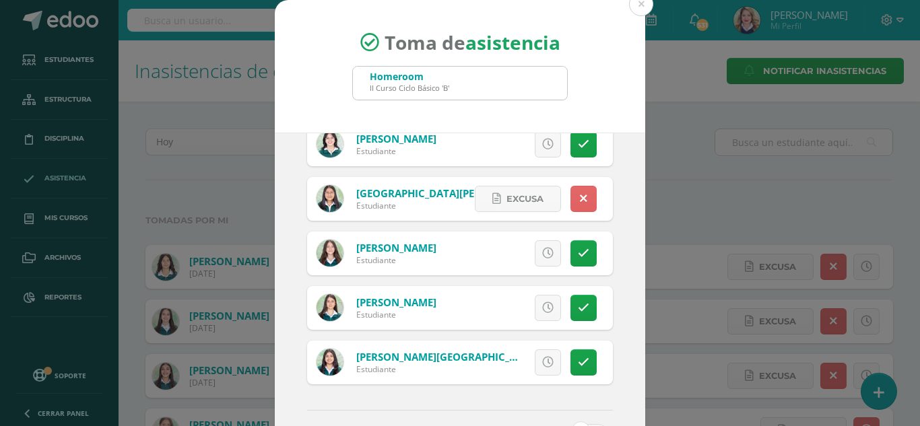
scroll to position [876, 0]
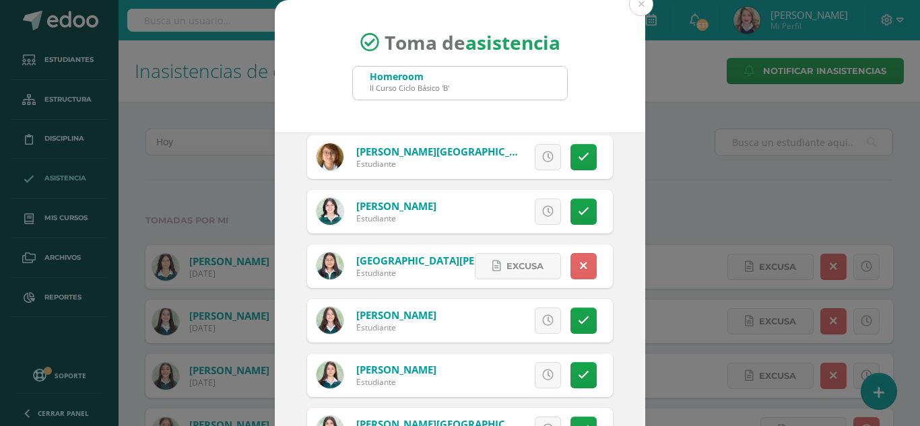
click at [538, 168] on link at bounding box center [548, 157] width 26 height 26
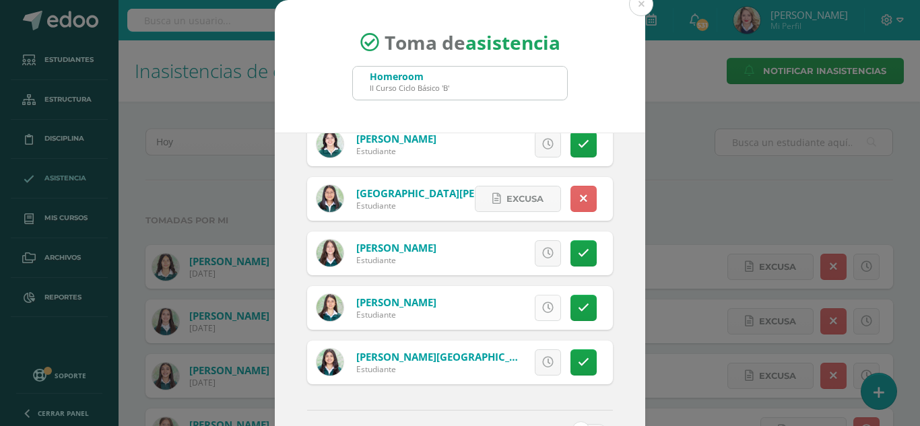
click at [542, 314] on icon at bounding box center [547, 308] width 11 height 11
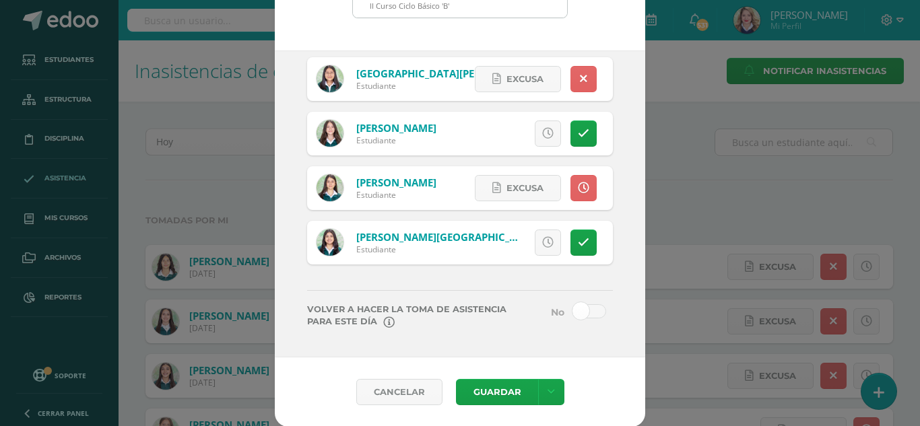
scroll to position [83, 0]
click at [573, 315] on span at bounding box center [590, 311] width 34 height 14
click at [0, 0] on input "checkbox" at bounding box center [0, 0] width 0 height 0
click at [549, 384] on link at bounding box center [551, 392] width 26 height 26
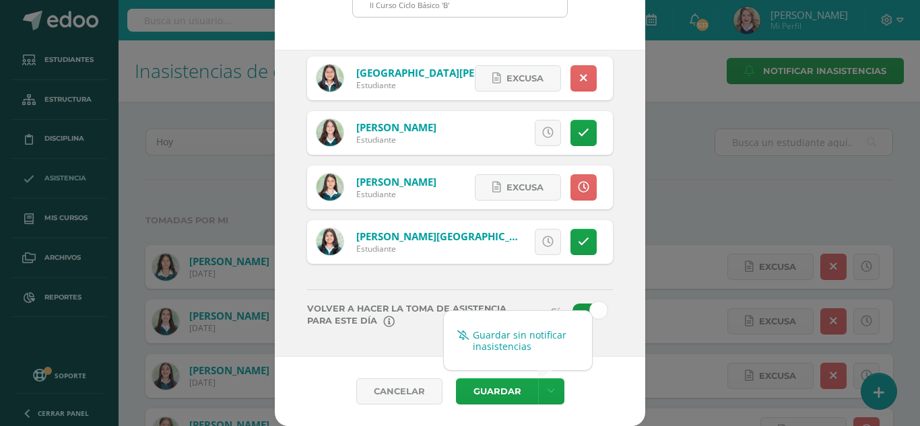
click at [532, 342] on link "Guardar sin notificar inasistencias" at bounding box center [518, 341] width 148 height 32
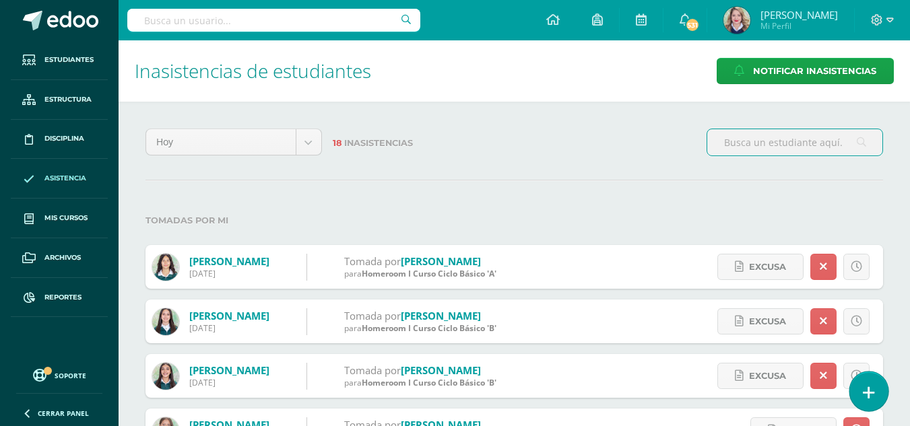
click at [869, 387] on icon at bounding box center [869, 392] width 12 height 15
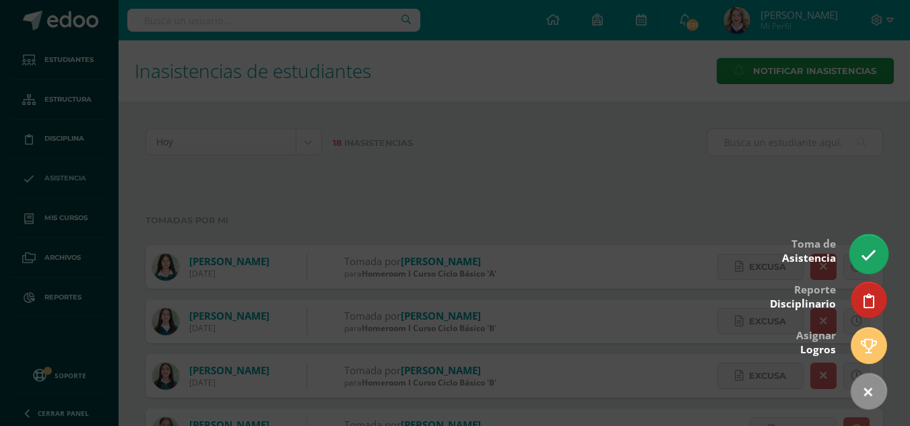
click at [856, 247] on link at bounding box center [869, 253] width 38 height 39
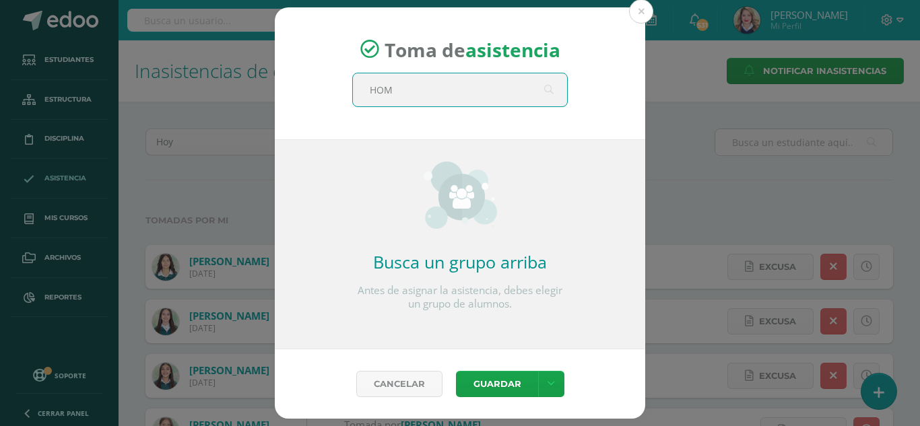
type input "HOME"
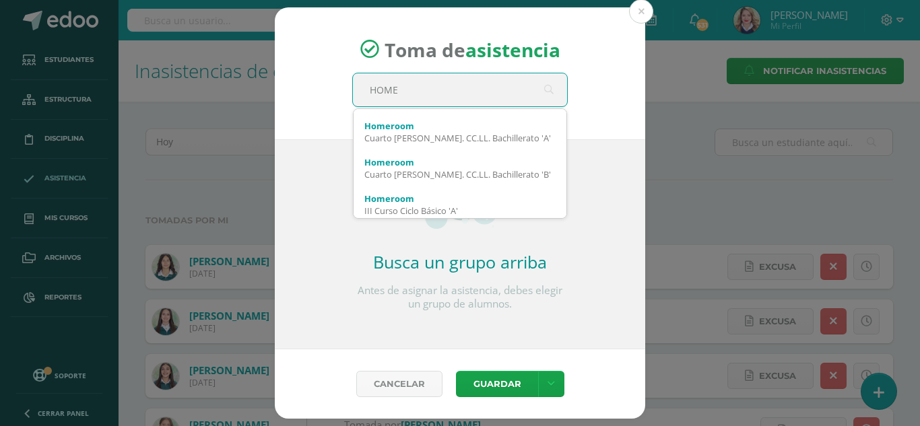
scroll to position [337, 0]
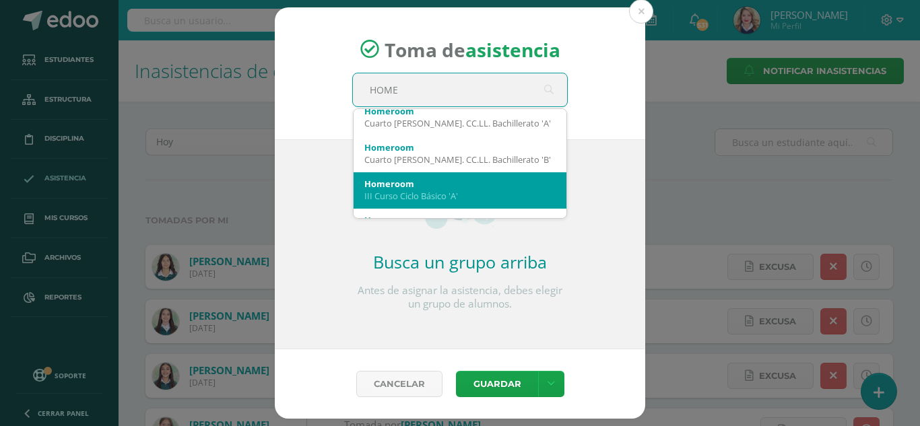
click at [437, 184] on div "Homeroom" at bounding box center [460, 184] width 191 height 12
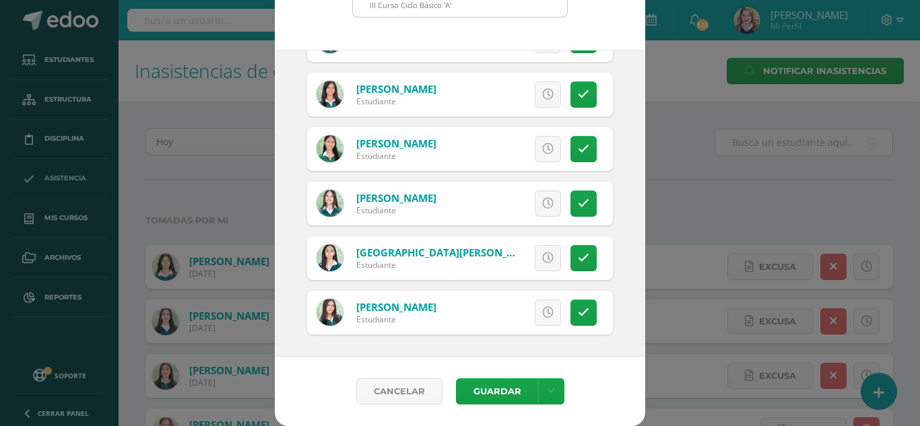
scroll to position [654, 0]
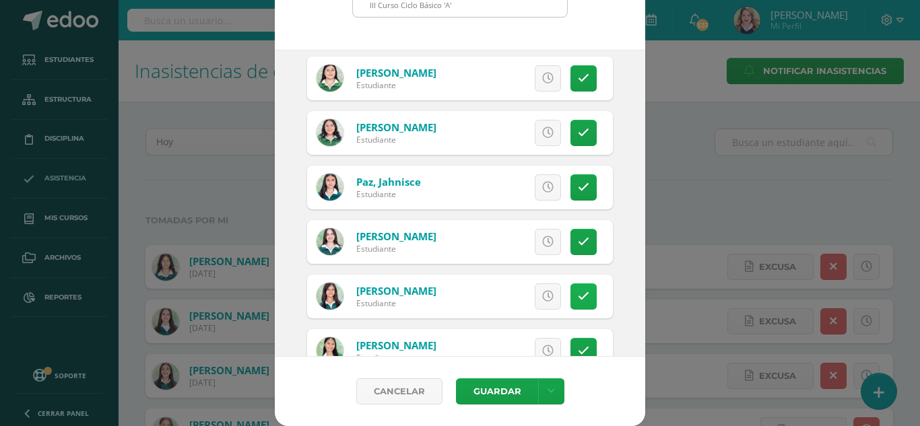
click at [577, 295] on link at bounding box center [584, 297] width 26 height 26
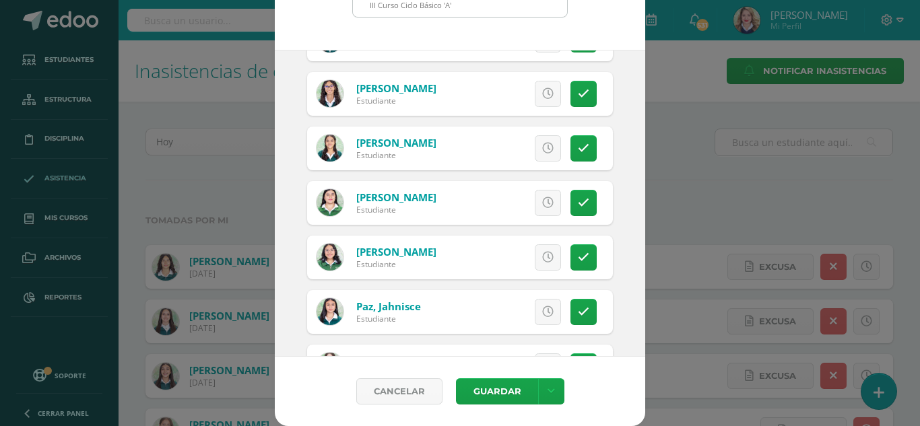
scroll to position [519, 0]
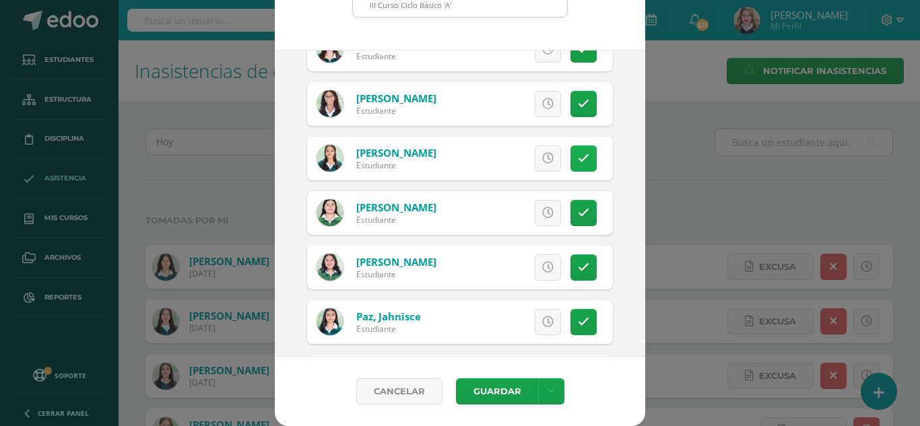
click at [578, 153] on icon at bounding box center [583, 158] width 11 height 11
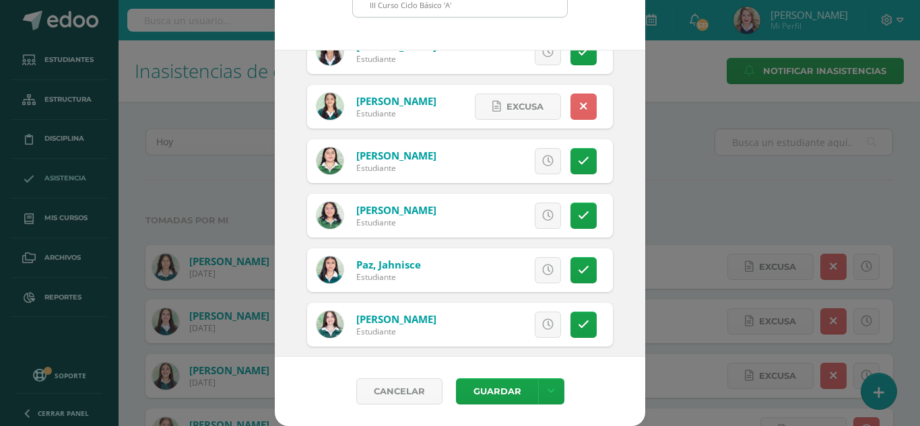
scroll to position [654, 0]
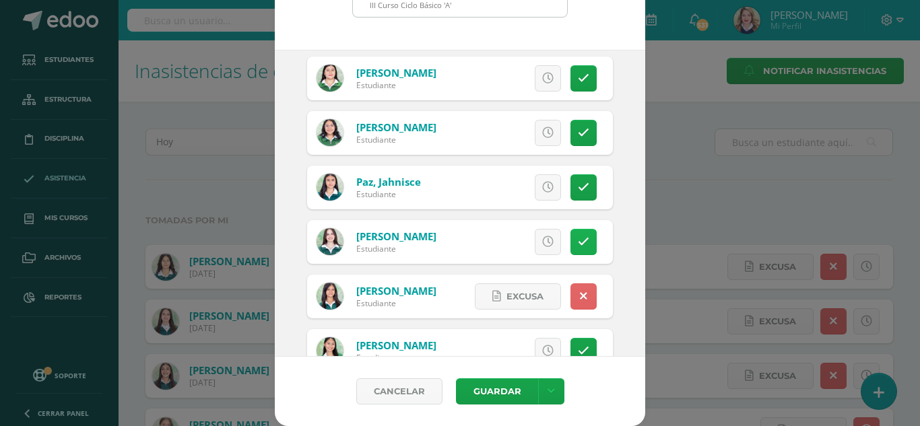
click at [571, 245] on link at bounding box center [584, 242] width 26 height 26
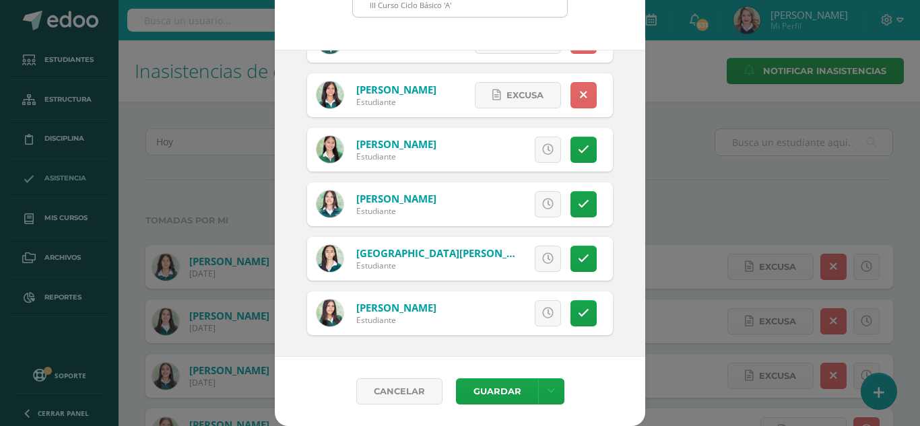
scroll to position [856, 0]
drag, startPoint x: 550, startPoint y: 390, endPoint x: 555, endPoint y: 371, distance: 20.3
click at [550, 389] on link at bounding box center [551, 392] width 26 height 26
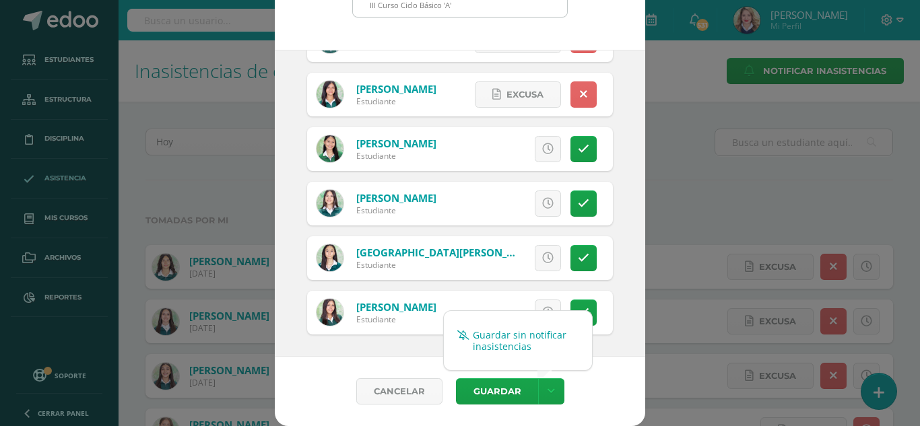
click at [548, 340] on link "Guardar sin notificar inasistencias" at bounding box center [518, 341] width 148 height 32
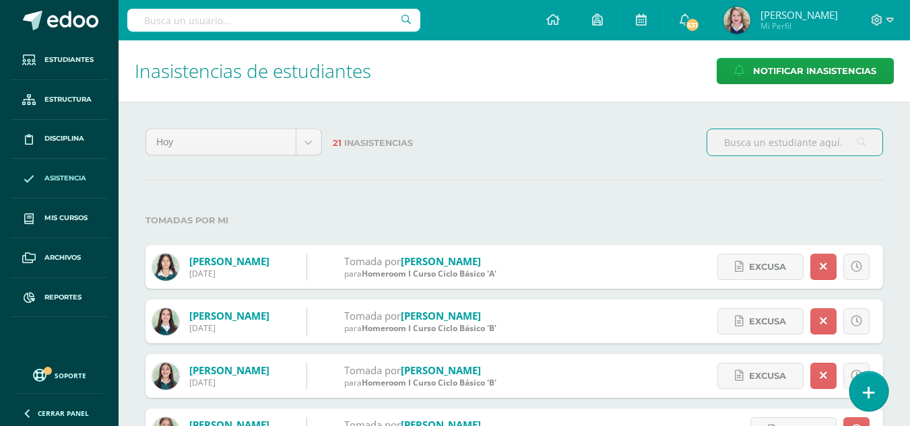
click at [877, 386] on link at bounding box center [869, 391] width 38 height 39
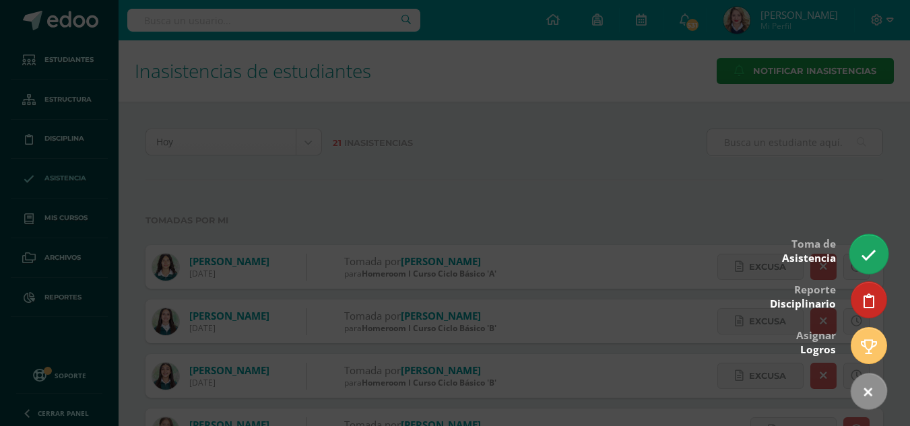
click at [856, 258] on link at bounding box center [869, 253] width 38 height 39
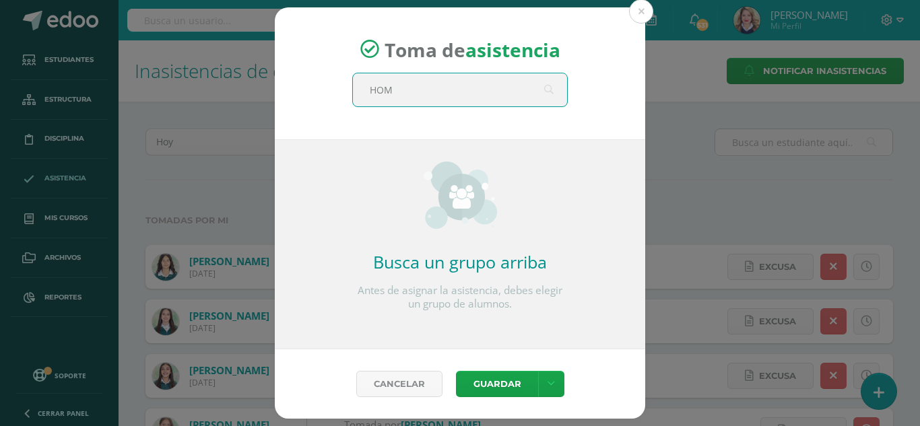
type input "HOME"
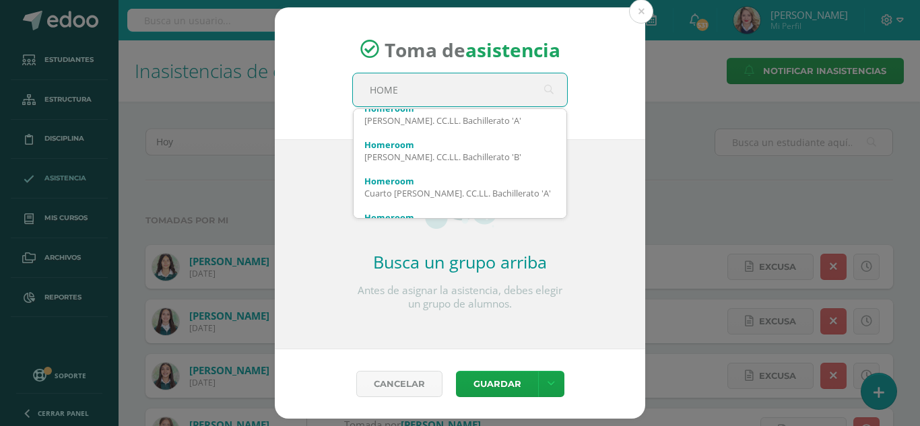
scroll to position [270, 0]
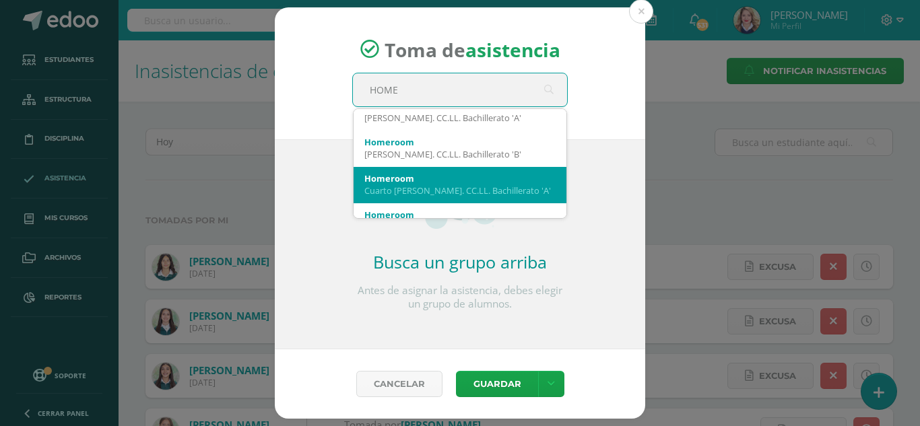
click at [485, 175] on div "Homeroom" at bounding box center [460, 178] width 191 height 12
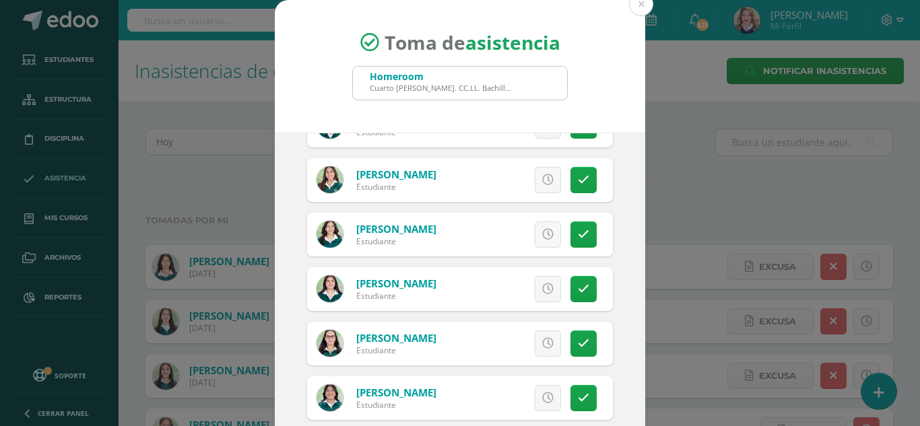
scroll to position [404, 0]
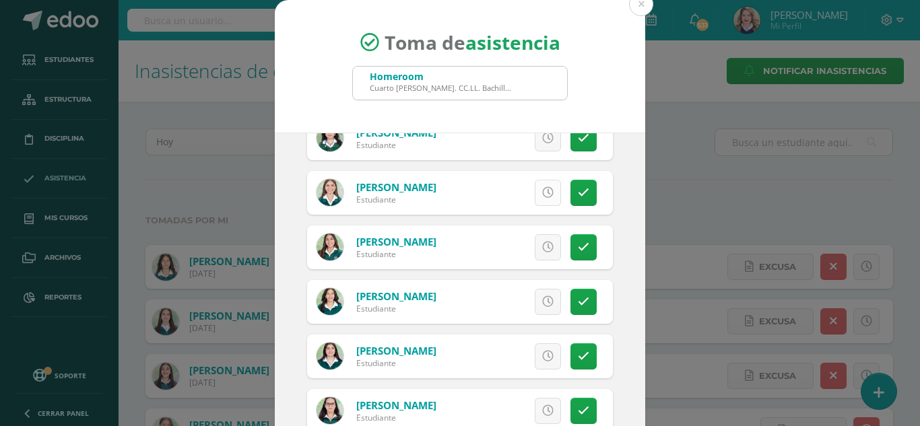
click at [542, 194] on link at bounding box center [548, 193] width 26 height 26
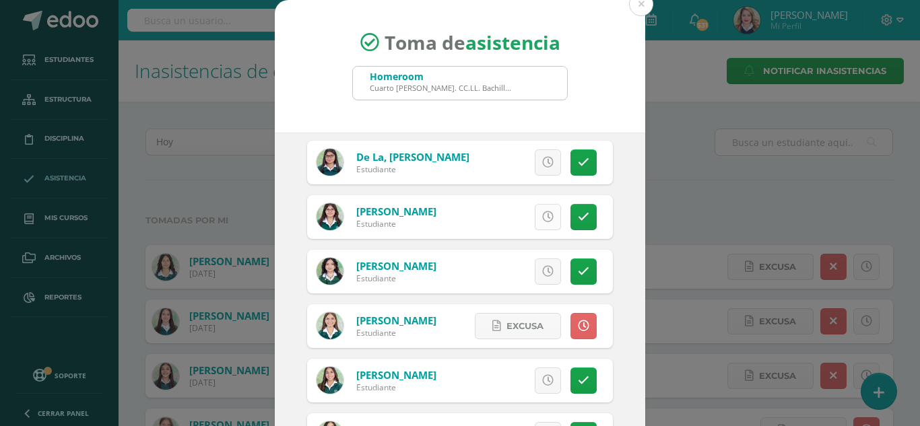
scroll to position [270, 0]
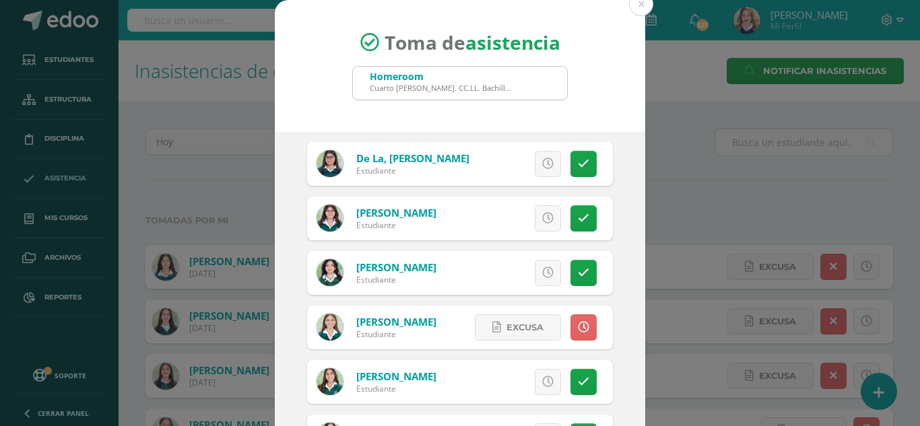
click at [535, 265] on link at bounding box center [548, 273] width 26 height 26
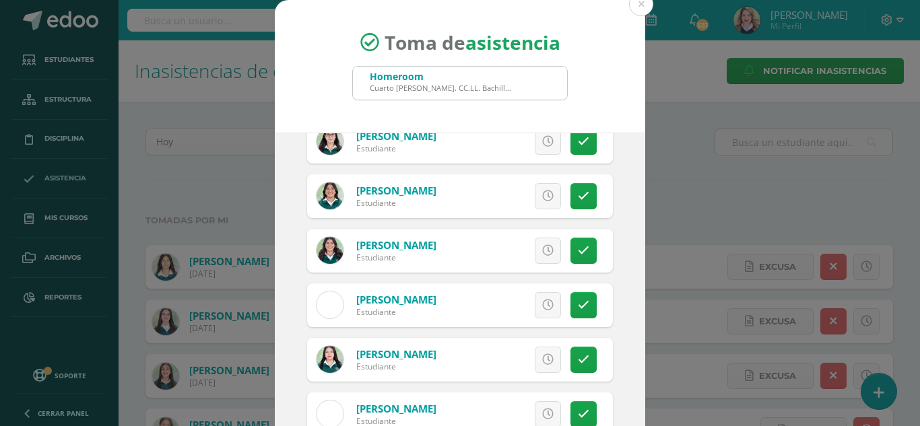
scroll to position [809, 0]
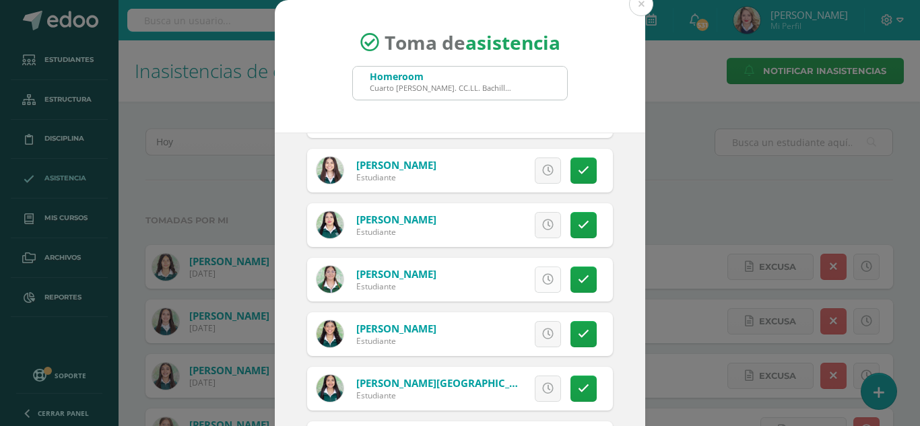
click at [542, 274] on icon at bounding box center [547, 279] width 11 height 11
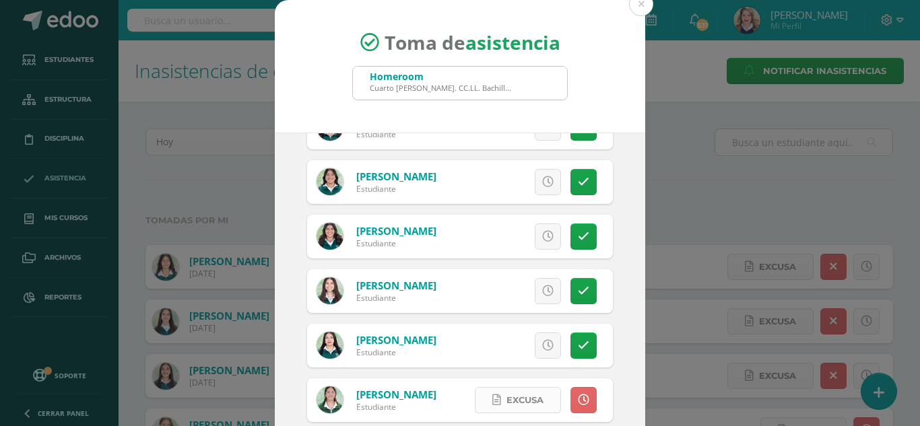
scroll to position [674, 0]
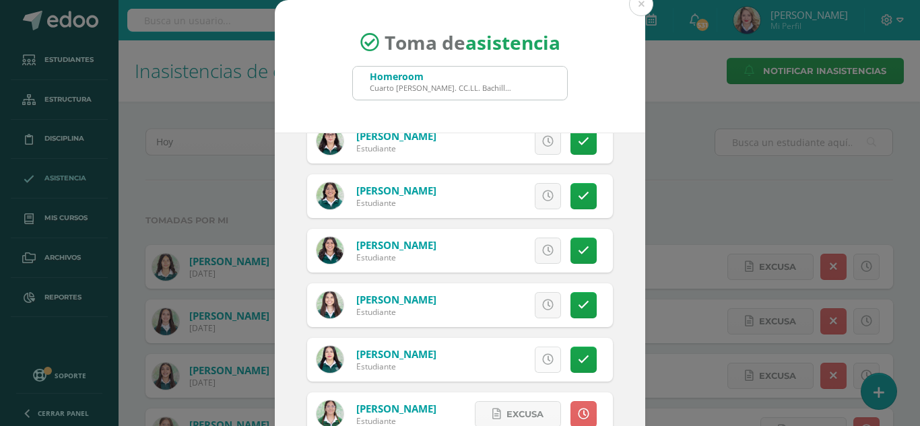
click at [542, 356] on icon at bounding box center [547, 359] width 11 height 11
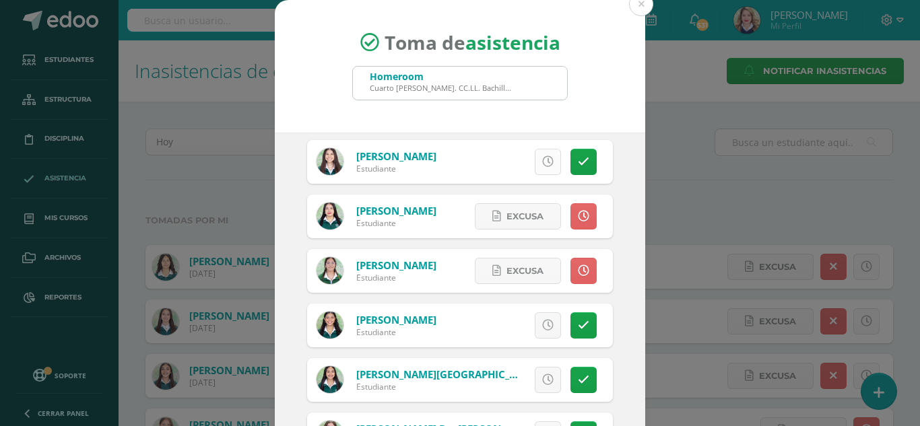
scroll to position [943, 0]
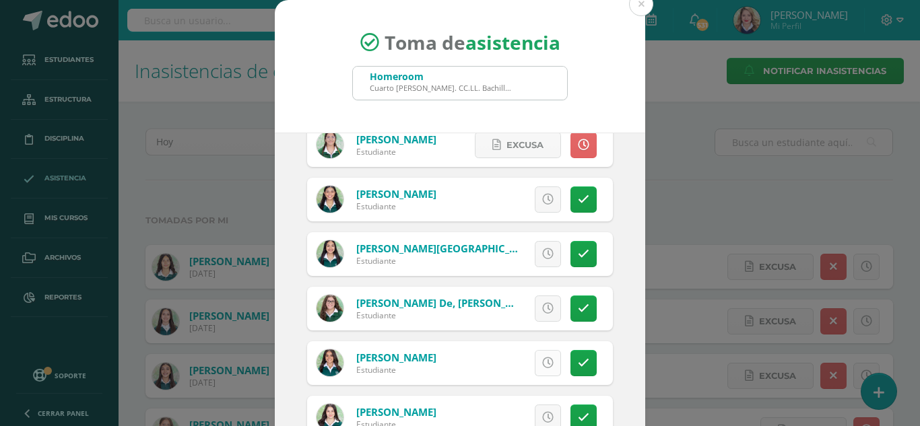
click at [542, 368] on icon at bounding box center [547, 363] width 11 height 11
click at [537, 368] on link "Excusa" at bounding box center [518, 363] width 86 height 26
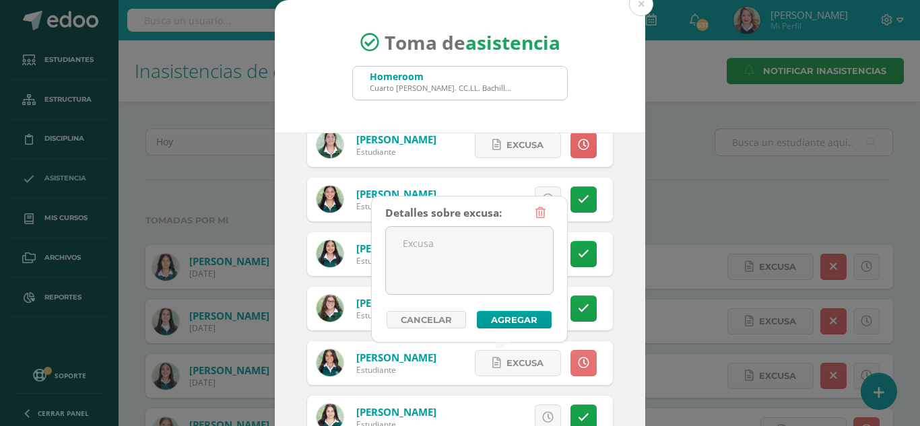
click at [576, 368] on link at bounding box center [584, 363] width 26 height 26
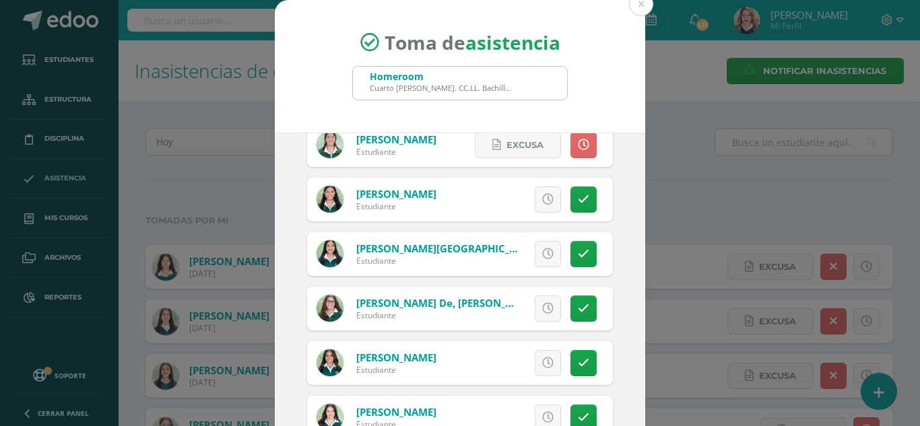
scroll to position [1011, 0]
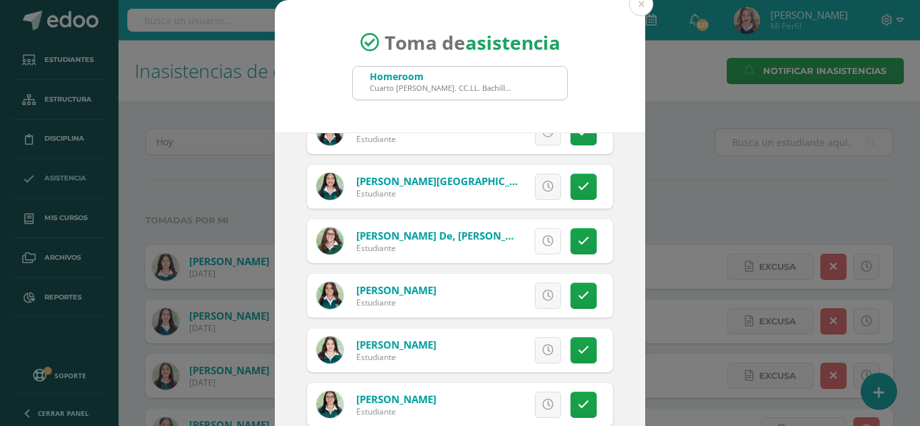
click at [542, 245] on icon at bounding box center [547, 241] width 11 height 11
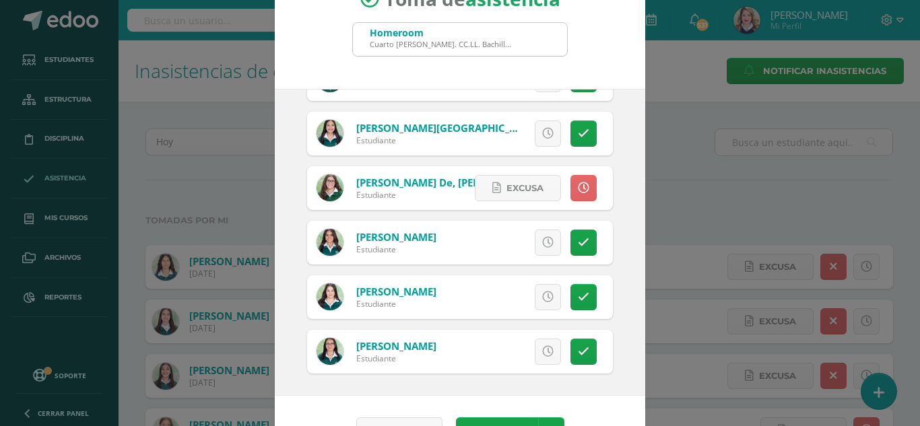
scroll to position [83, 0]
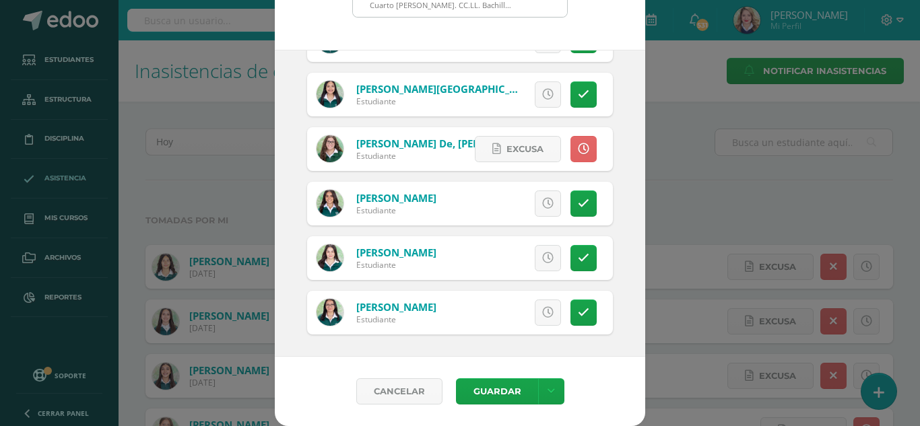
click at [559, 389] on div "Guardar" at bounding box center [510, 392] width 122 height 26
click at [555, 387] on link at bounding box center [551, 392] width 26 height 26
click at [534, 336] on link "Guardar sin notificar inasistencias" at bounding box center [518, 341] width 148 height 32
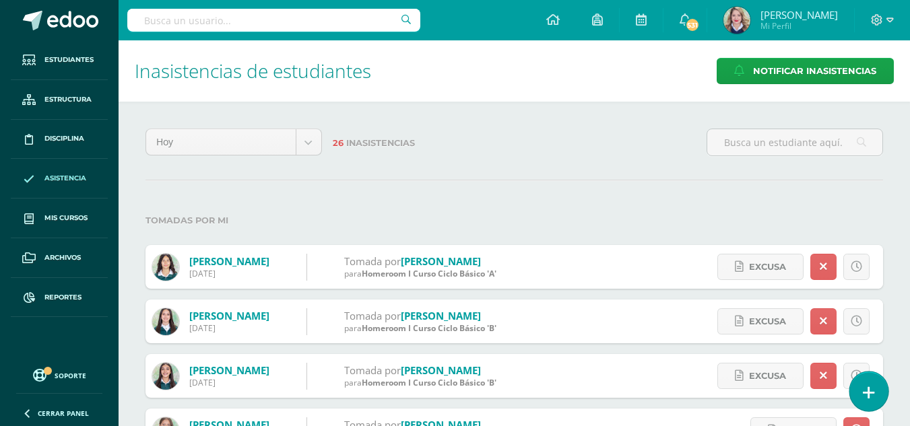
click at [868, 381] on link at bounding box center [869, 391] width 38 height 39
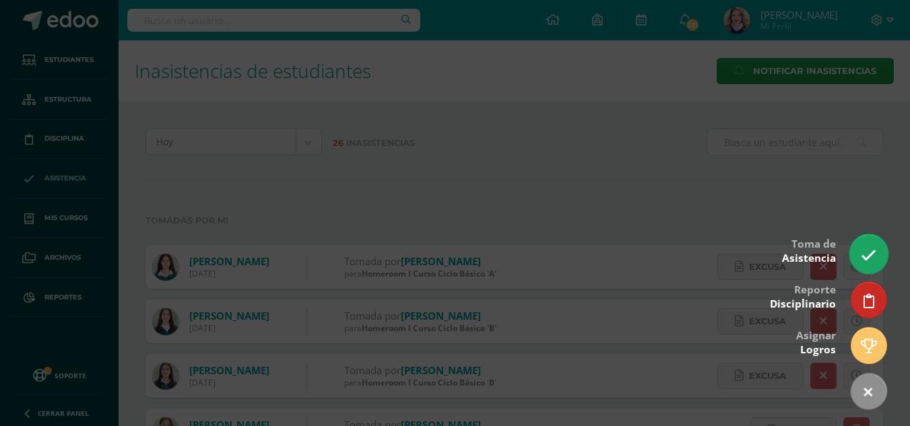
click at [885, 255] on link at bounding box center [869, 253] width 38 height 39
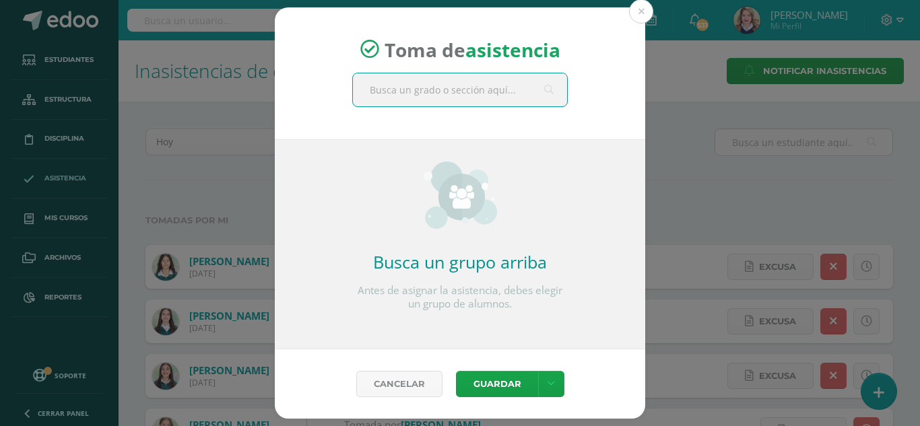
click at [426, 97] on input "text" at bounding box center [460, 89] width 214 height 33
type input "HOME"
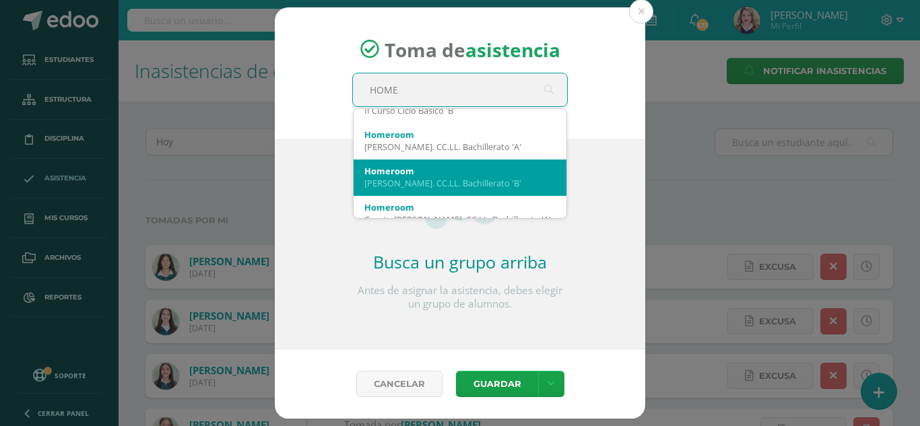
scroll to position [337, 0]
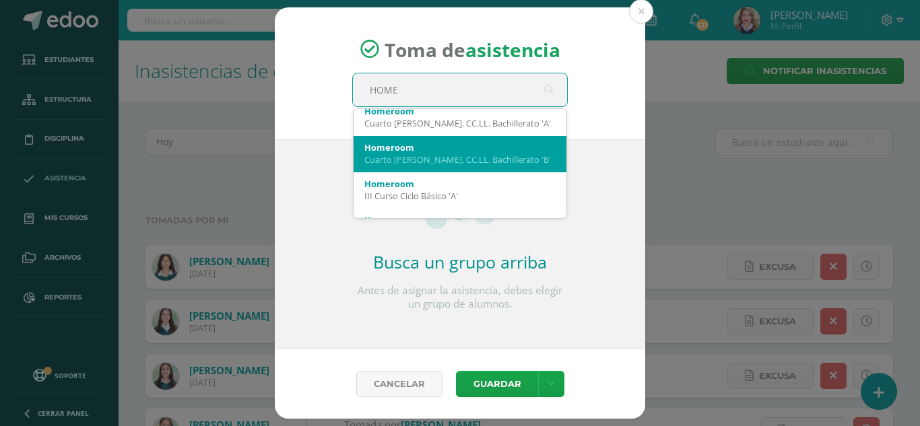
click at [442, 158] on div "Cuarto [PERSON_NAME]. CC.LL. Bachillerato 'B'" at bounding box center [460, 160] width 191 height 12
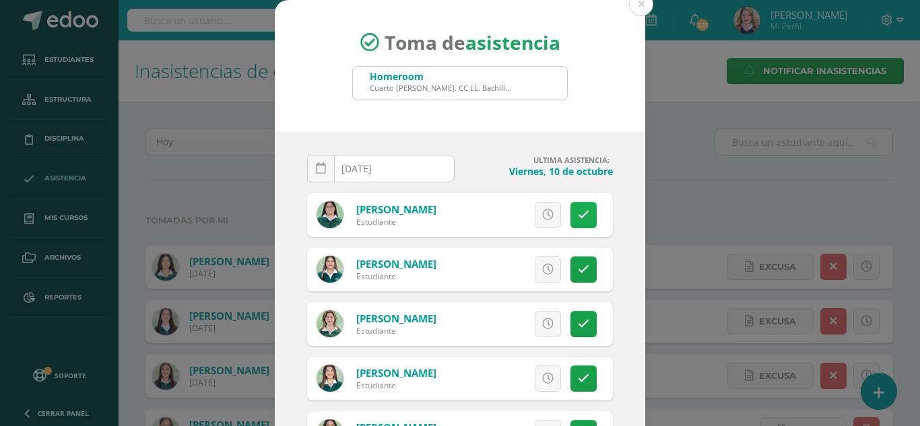
click at [578, 212] on icon at bounding box center [583, 215] width 11 height 11
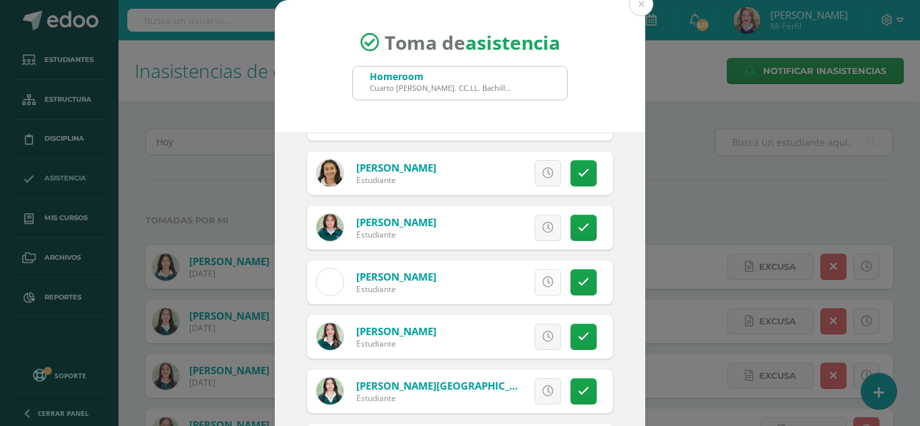
scroll to position [404, 0]
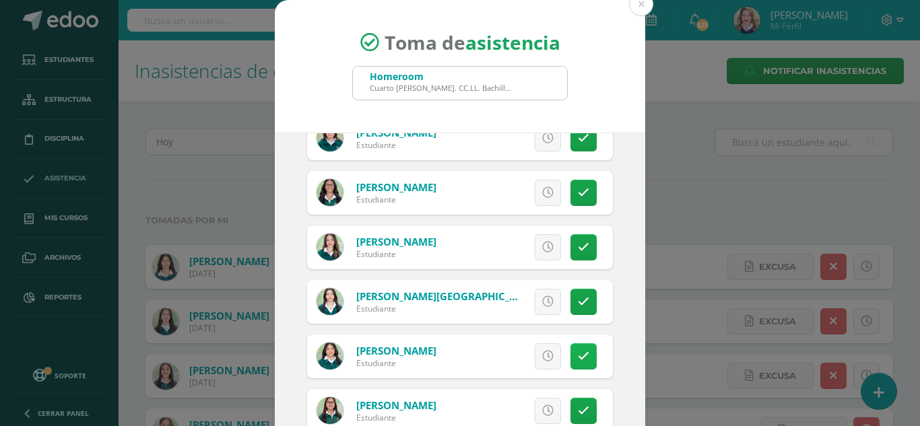
click at [578, 358] on icon at bounding box center [583, 356] width 11 height 11
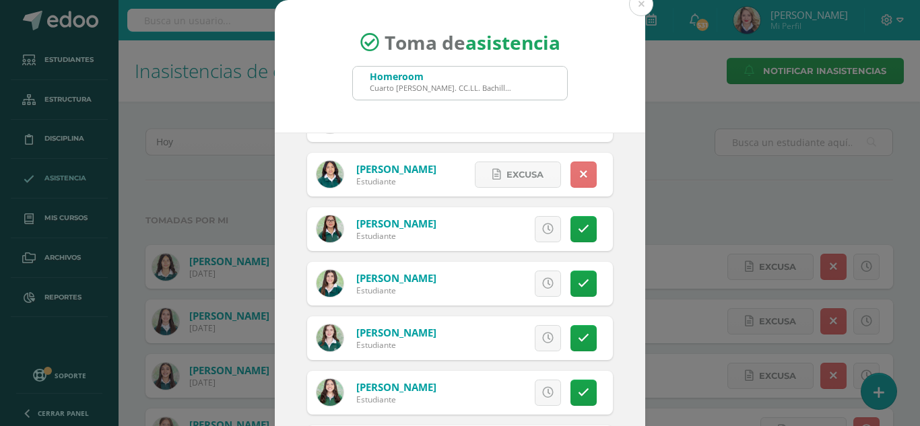
scroll to position [606, 0]
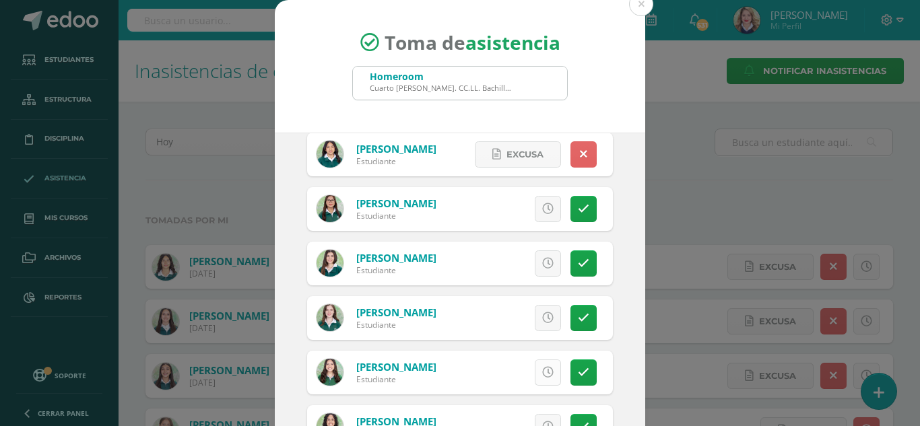
click at [542, 372] on icon at bounding box center [547, 372] width 11 height 11
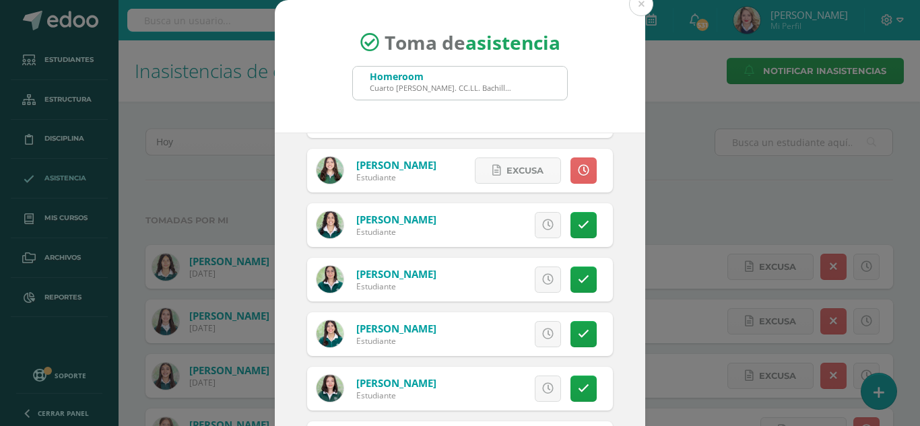
scroll to position [876, 0]
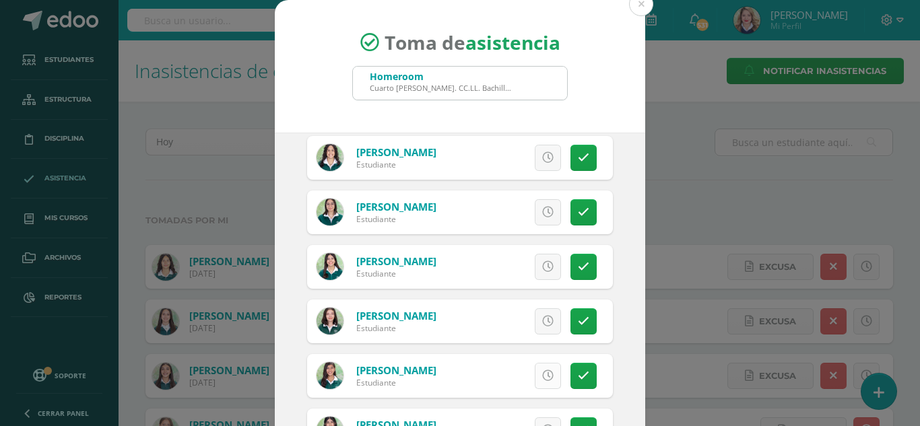
click at [542, 377] on icon at bounding box center [547, 376] width 11 height 11
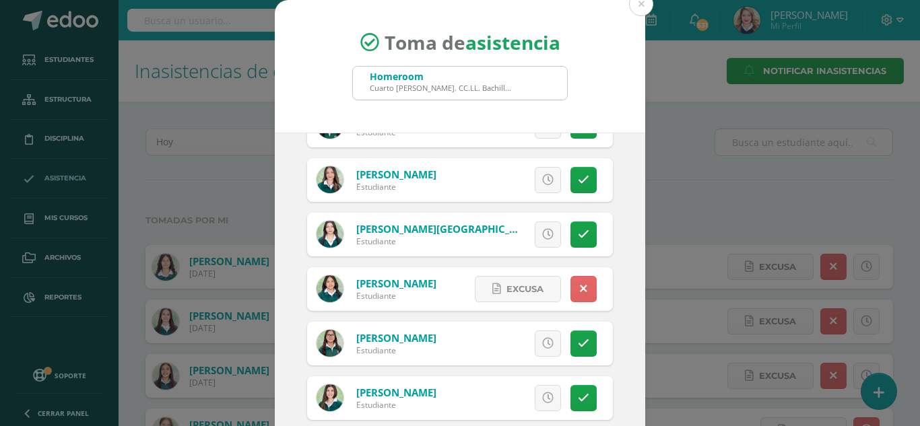
scroll to position [202, 0]
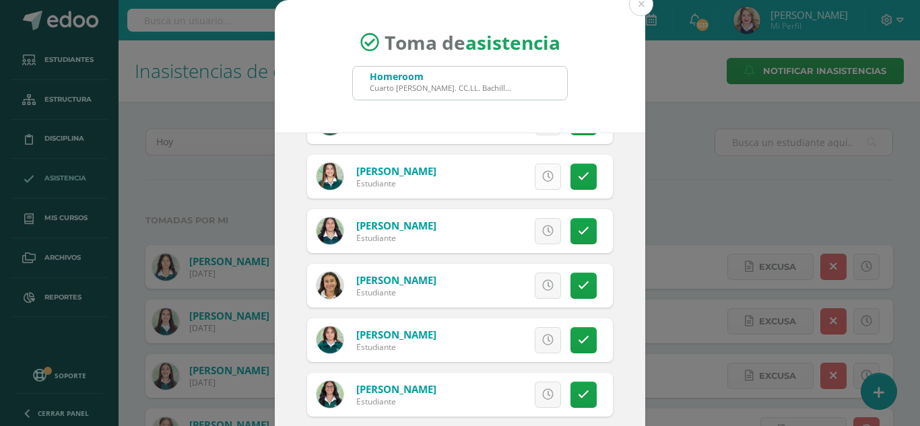
click at [542, 174] on icon at bounding box center [547, 176] width 11 height 11
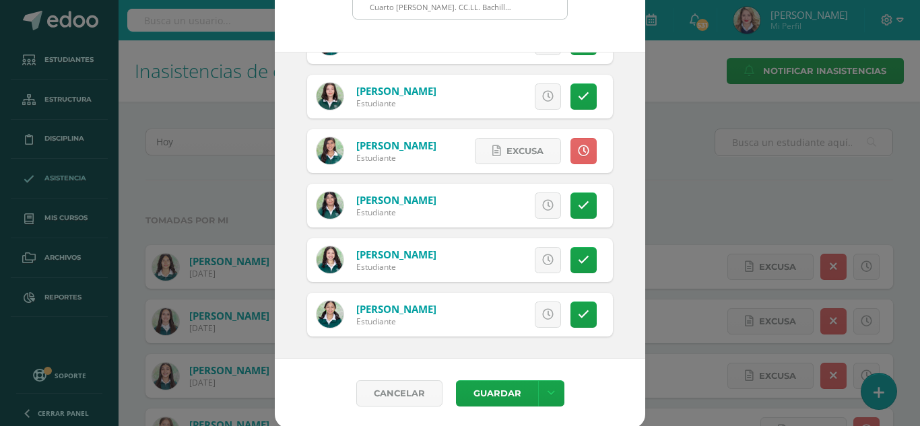
scroll to position [83, 0]
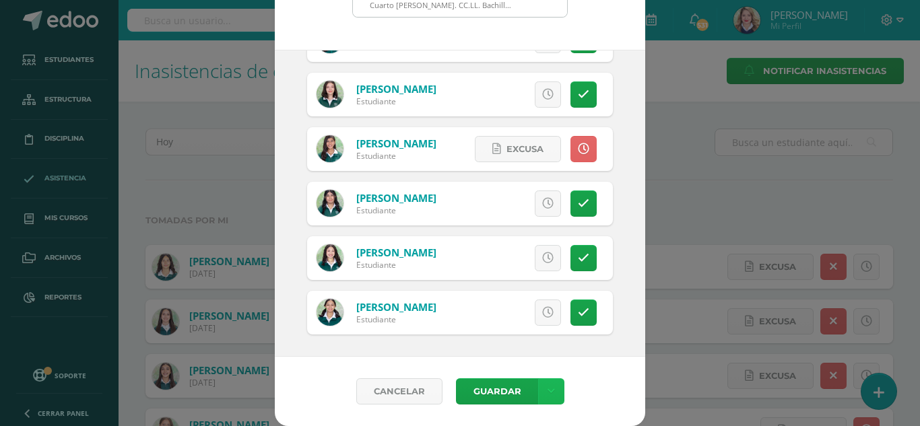
click at [548, 395] on icon at bounding box center [551, 391] width 7 height 11
click at [541, 344] on link "Guardar sin notificar inasistencias" at bounding box center [518, 341] width 148 height 32
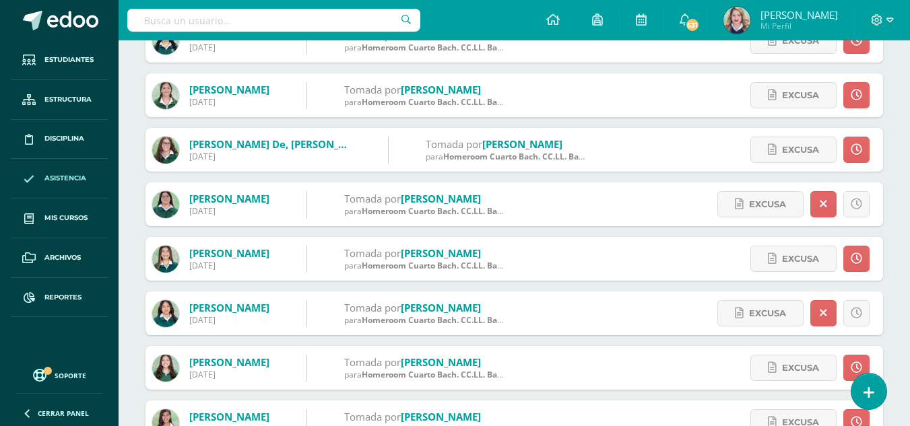
scroll to position [1482, 0]
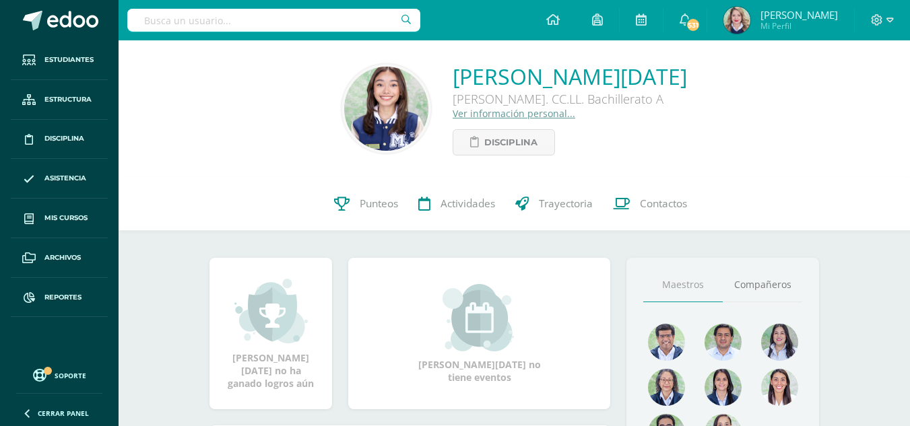
click at [335, 20] on input "text" at bounding box center [273, 20] width 293 height 23
click at [208, 26] on input "[PERSON_NAME]" at bounding box center [273, 20] width 293 height 23
type input "d"
type input "[PERSON_NAME]"
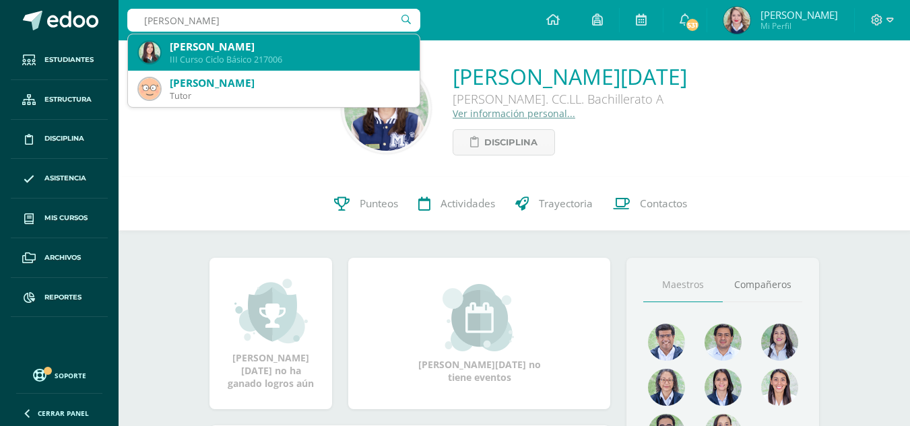
click at [218, 49] on div "[PERSON_NAME]" at bounding box center [289, 47] width 239 height 14
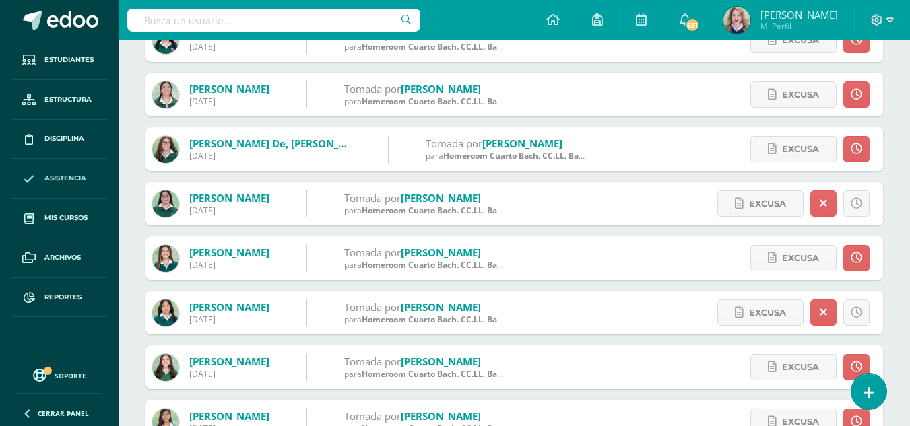
click at [201, 23] on input "text" at bounding box center [273, 20] width 293 height 23
type input "valeria gomez"
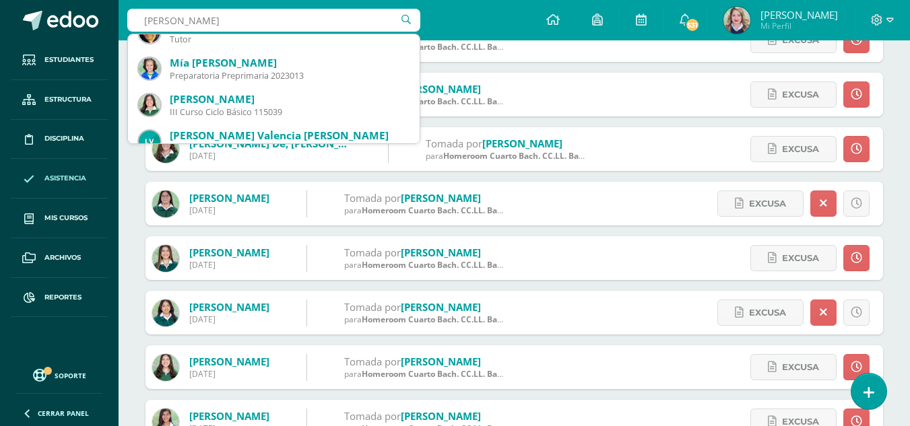
scroll to position [135, 0]
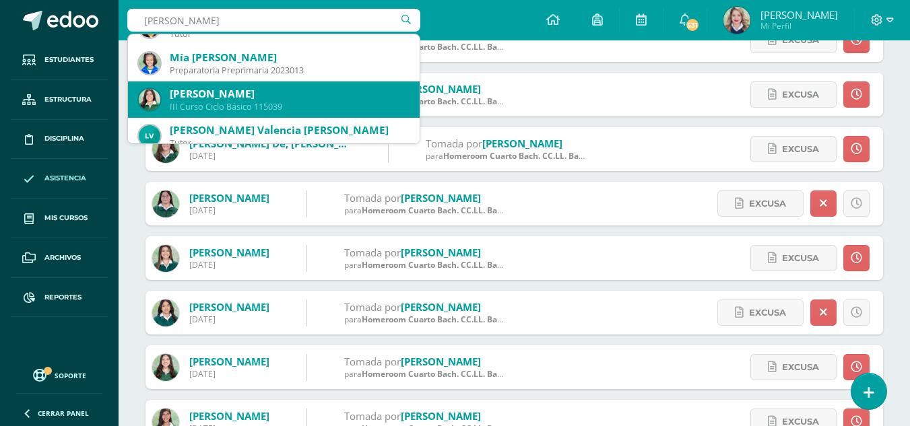
click at [253, 89] on div "Valeria Elena Gómez Estrada" at bounding box center [289, 94] width 239 height 14
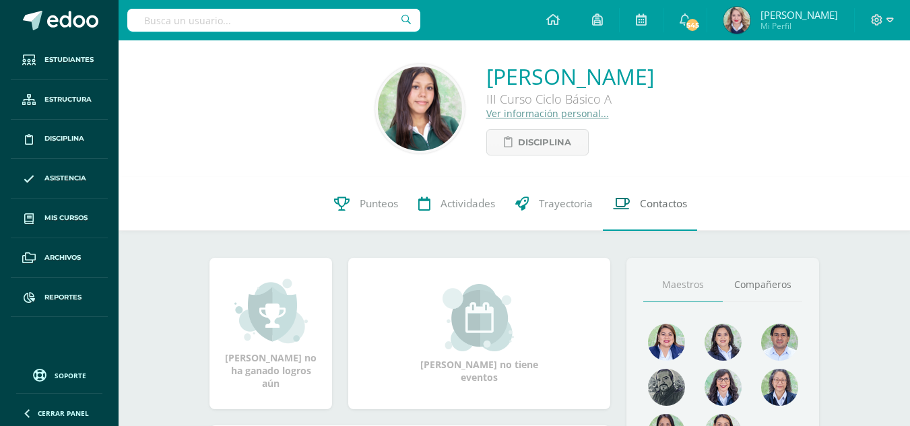
click at [676, 201] on span "Contactos" at bounding box center [663, 204] width 47 height 14
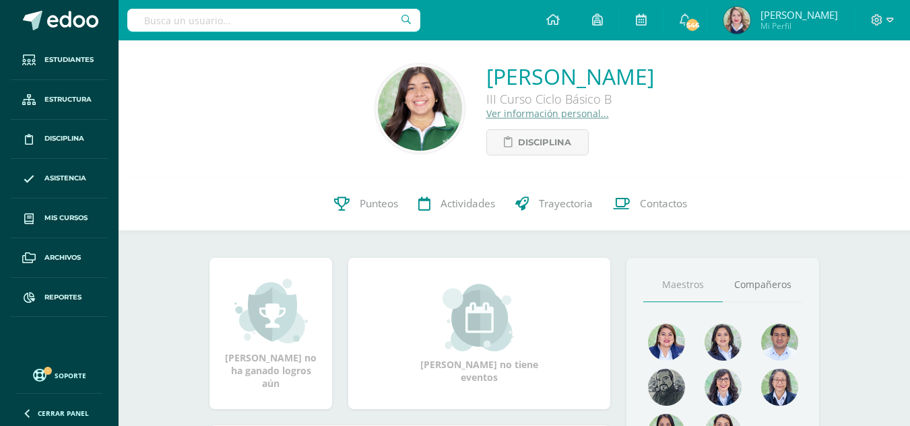
click at [502, 114] on link "Ver información personal..." at bounding box center [547, 113] width 123 height 13
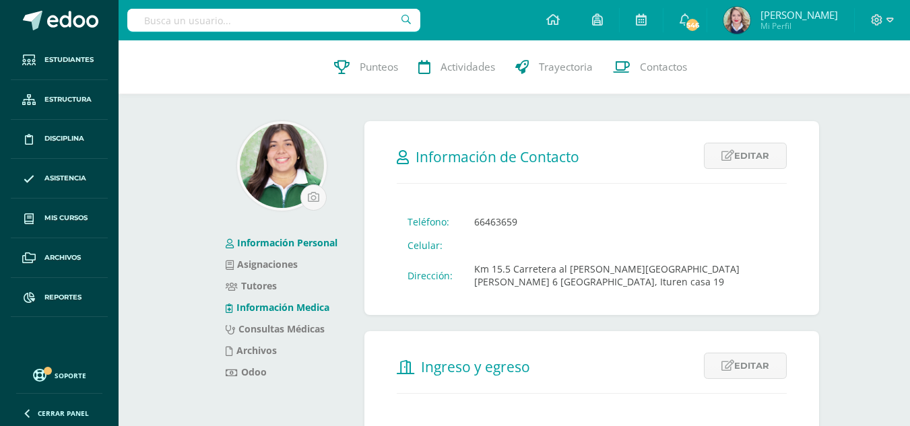
click at [306, 306] on link "Información Medica" at bounding box center [278, 307] width 104 height 13
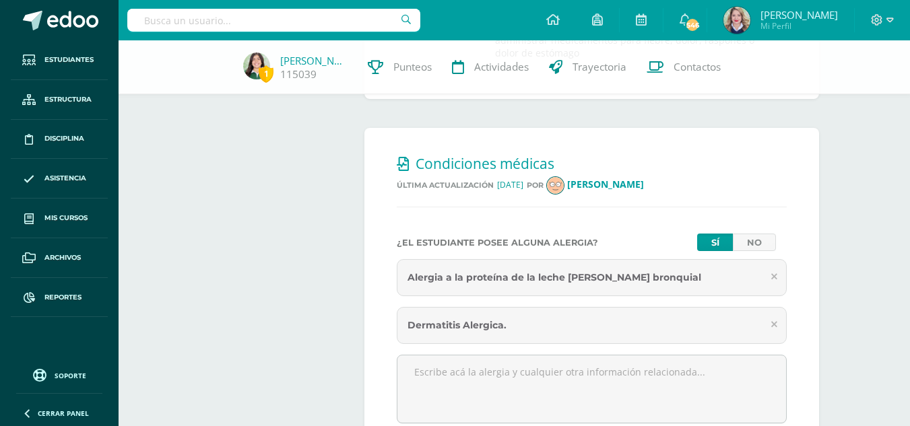
scroll to position [606, 0]
